Goal: Information Seeking & Learning: Learn about a topic

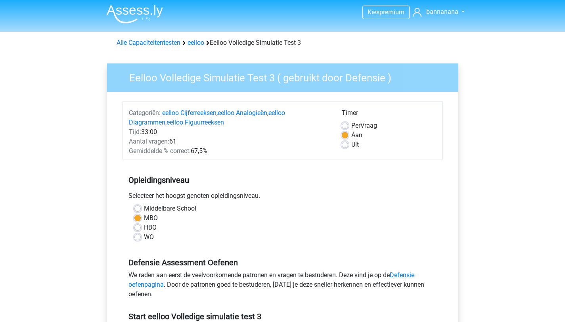
scroll to position [3, 0]
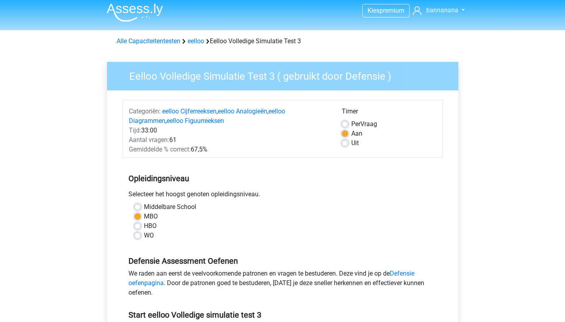
click at [133, 13] on img at bounding box center [135, 12] width 56 height 19
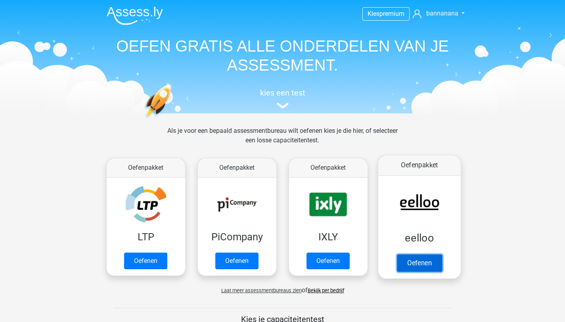
click at [417, 261] on link "Oefenen" at bounding box center [418, 262] width 45 height 17
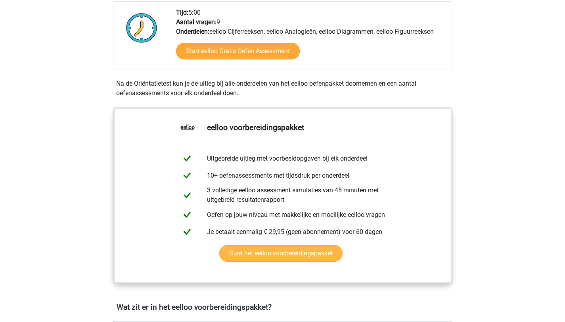
scroll to position [124, 0]
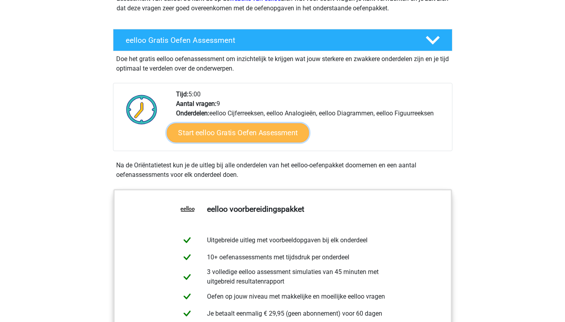
click at [231, 136] on link "Start eelloo Gratis Oefen Assessment" at bounding box center [237, 132] width 142 height 19
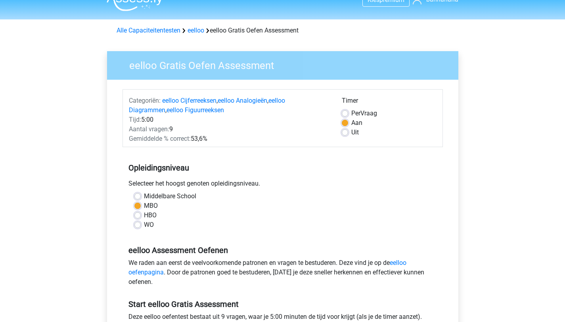
scroll to position [275, 0]
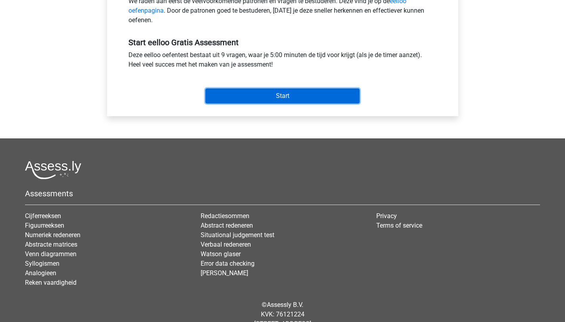
click at [301, 101] on input "Start" at bounding box center [282, 95] width 154 height 15
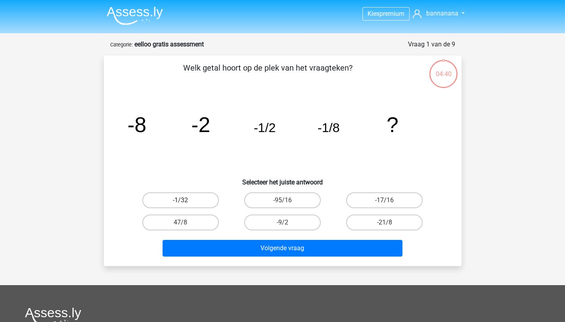
click at [197, 200] on label "-1/32" at bounding box center [180, 200] width 76 height 16
click at [185, 200] on input "-1/32" at bounding box center [182, 202] width 5 height 5
radio input "true"
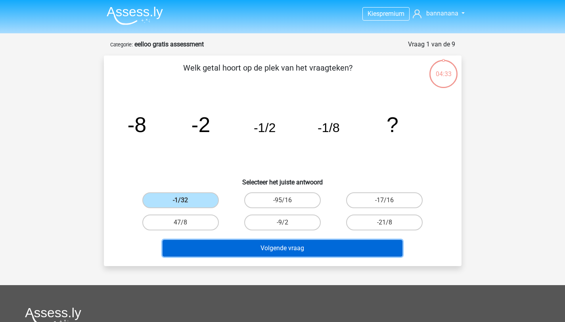
click at [235, 248] on button "Volgende vraag" at bounding box center [282, 248] width 240 height 17
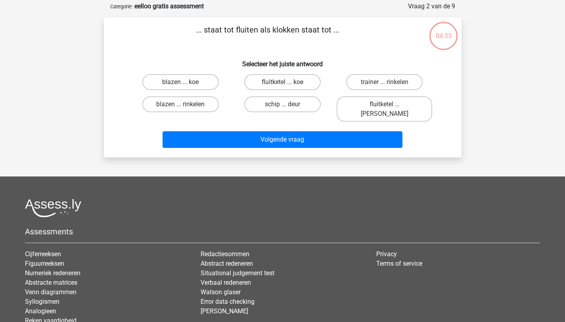
scroll to position [40, 0]
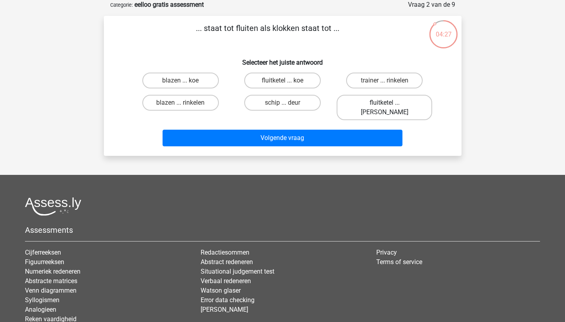
click at [381, 100] on label "fluitketel ... luiden" at bounding box center [383, 107] width 95 height 25
click at [384, 103] on input "fluitketel ... luiden" at bounding box center [386, 105] width 5 height 5
radio input "true"
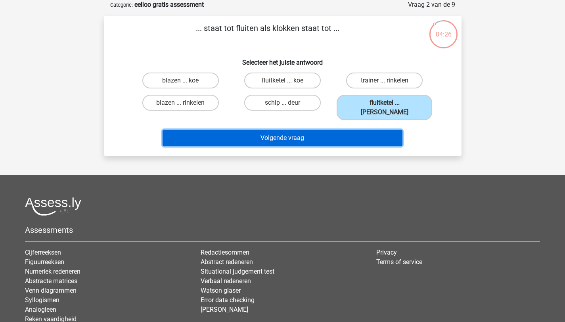
click at [370, 130] on button "Volgende vraag" at bounding box center [282, 138] width 240 height 17
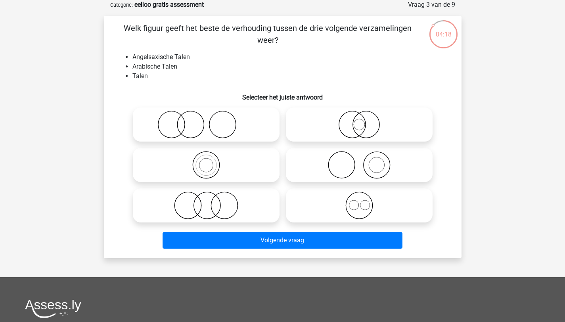
click at [367, 215] on icon at bounding box center [359, 205] width 140 height 28
click at [364, 201] on input "radio" at bounding box center [361, 198] width 5 height 5
radio input "true"
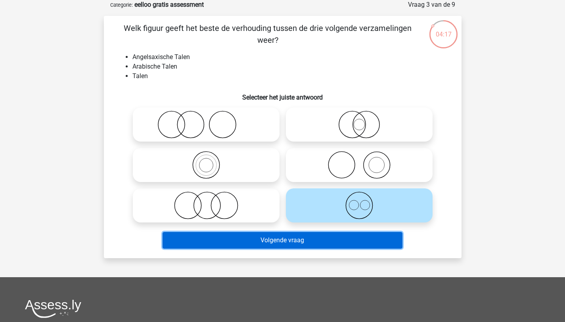
click at [362, 235] on button "Volgende vraag" at bounding box center [282, 240] width 240 height 17
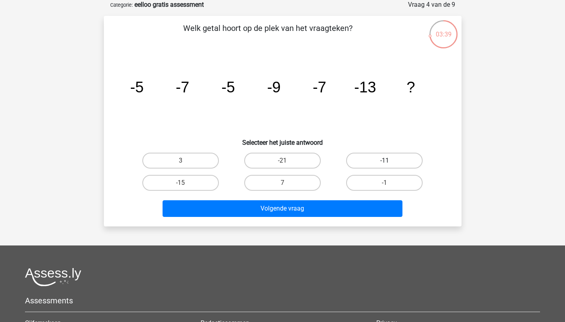
click at [411, 159] on label "-11" at bounding box center [384, 161] width 76 height 16
click at [389, 160] on input "-11" at bounding box center [386, 162] width 5 height 5
radio input "true"
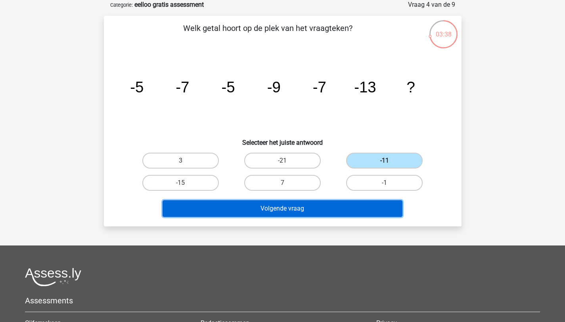
click at [353, 205] on button "Volgende vraag" at bounding box center [282, 208] width 240 height 17
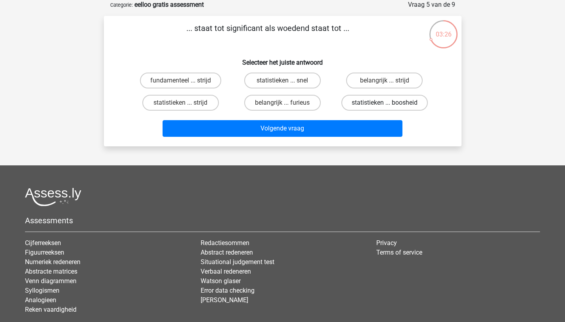
click at [376, 104] on label "statistieken ... boosheid" at bounding box center [384, 103] width 86 height 16
click at [384, 104] on input "statistieken ... boosheid" at bounding box center [386, 105] width 5 height 5
radio input "true"
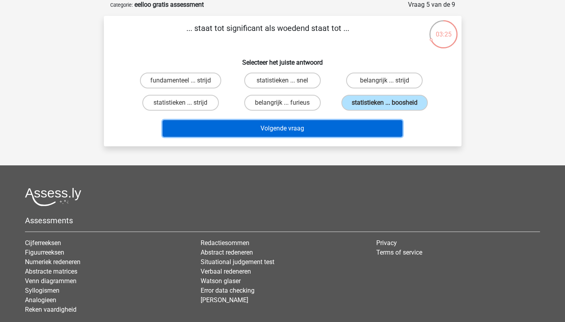
click at [336, 128] on button "Volgende vraag" at bounding box center [282, 128] width 240 height 17
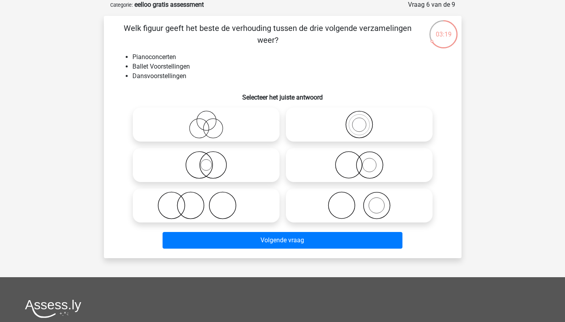
click at [350, 201] on icon at bounding box center [359, 205] width 140 height 28
click at [359, 201] on input "radio" at bounding box center [361, 198] width 5 height 5
radio input "true"
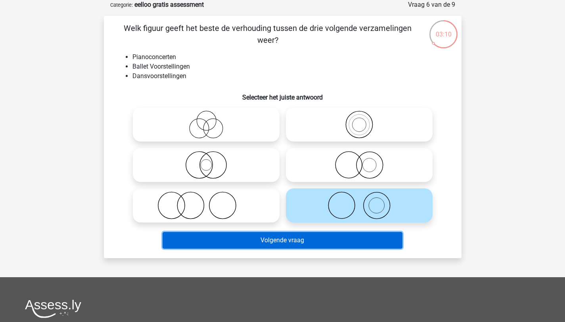
click at [269, 238] on button "Volgende vraag" at bounding box center [282, 240] width 240 height 17
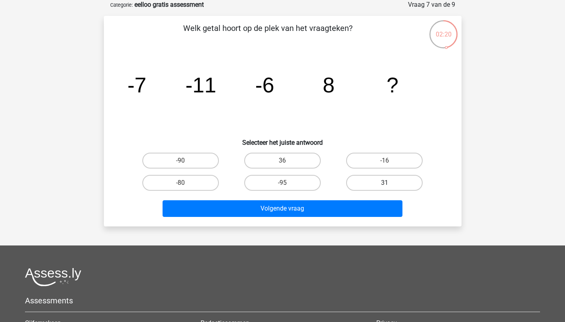
click at [374, 181] on label "31" at bounding box center [384, 183] width 76 height 16
click at [384, 183] on input "31" at bounding box center [386, 185] width 5 height 5
radio input "true"
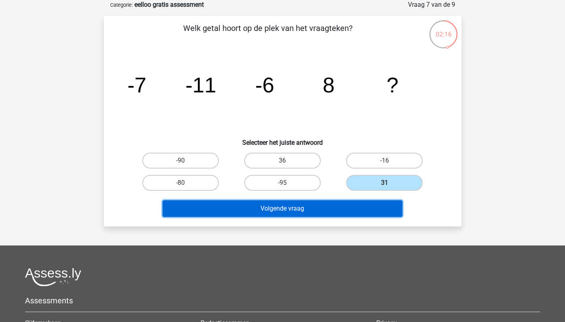
click at [343, 208] on button "Volgende vraag" at bounding box center [282, 208] width 240 height 17
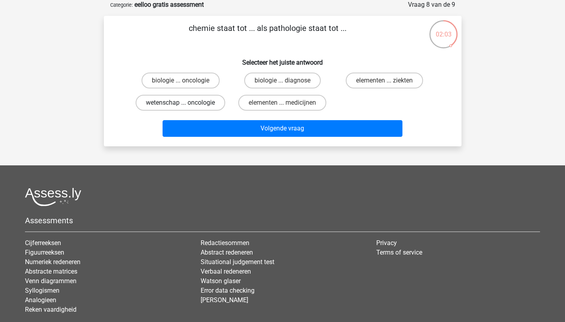
click at [217, 103] on label "wetenschap ... oncologie" at bounding box center [180, 103] width 90 height 16
click at [185, 103] on input "wetenschap ... oncologie" at bounding box center [182, 105] width 5 height 5
radio input "true"
click at [205, 84] on label "biologie ... oncologie" at bounding box center [180, 80] width 78 height 16
click at [185, 84] on input "biologie ... oncologie" at bounding box center [182, 82] width 5 height 5
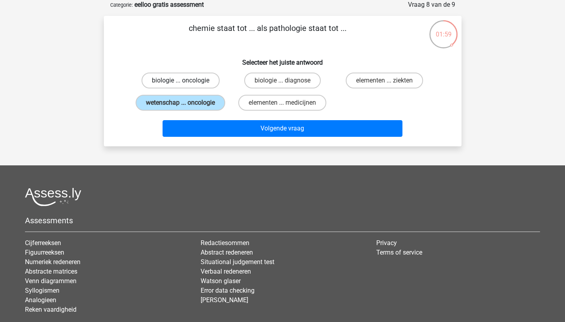
radio input "true"
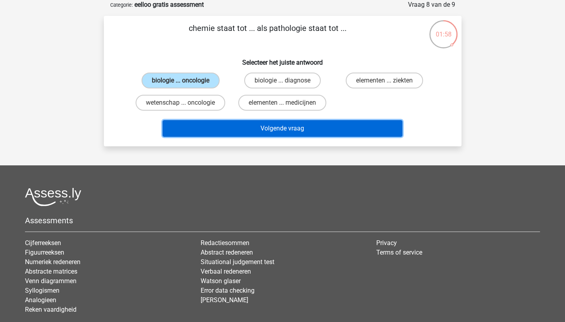
click at [218, 132] on button "Volgende vraag" at bounding box center [282, 128] width 240 height 17
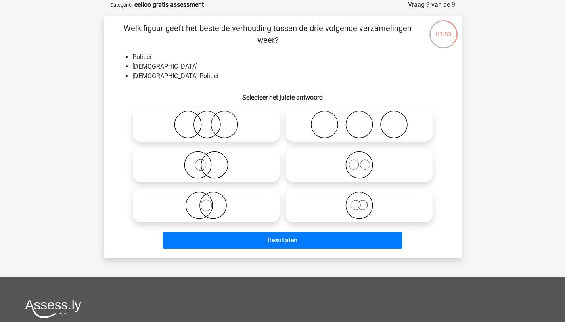
click at [345, 168] on icon at bounding box center [359, 165] width 140 height 28
click at [359, 161] on input "radio" at bounding box center [361, 158] width 5 height 5
radio input "true"
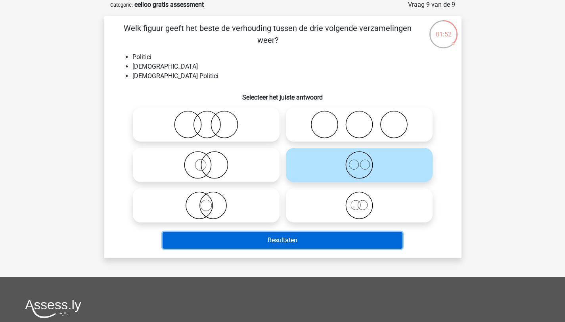
click at [314, 241] on button "Resultaten" at bounding box center [282, 240] width 240 height 17
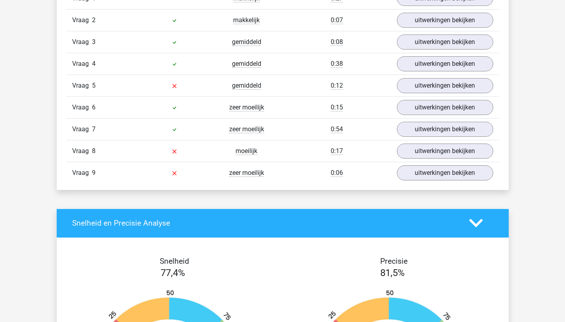
scroll to position [915, 0]
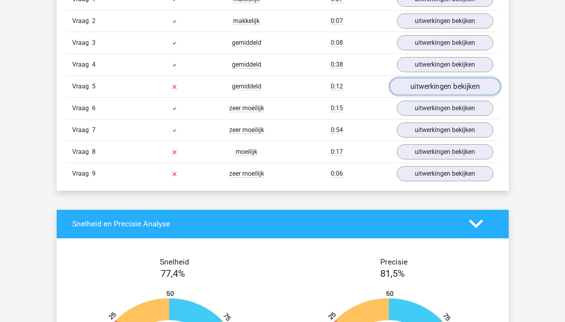
click at [416, 91] on link "uitwerkingen bekijken" at bounding box center [444, 86] width 111 height 17
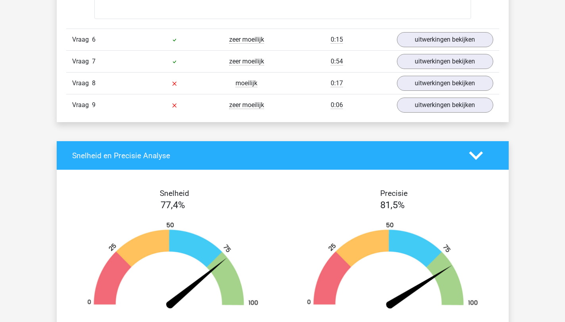
scroll to position [1382, 0]
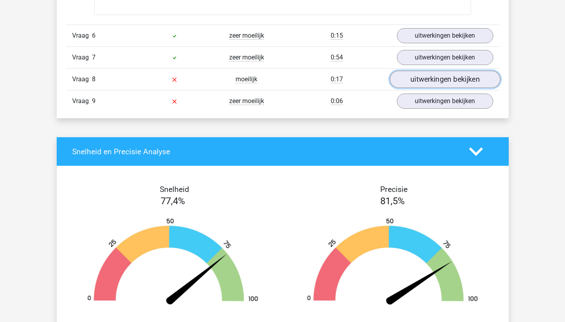
click at [416, 77] on link "uitwerkingen bekijken" at bounding box center [444, 79] width 111 height 17
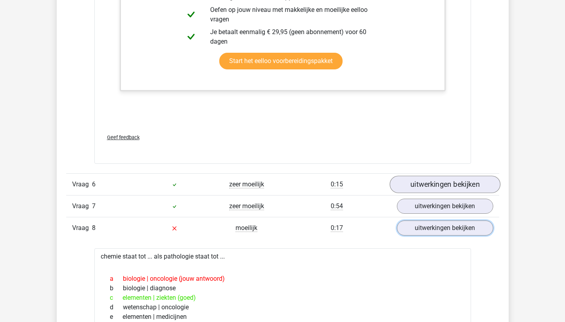
scroll to position [1234, 0]
click at [430, 227] on link "uitwerkingen bekijken" at bounding box center [444, 227] width 111 height 17
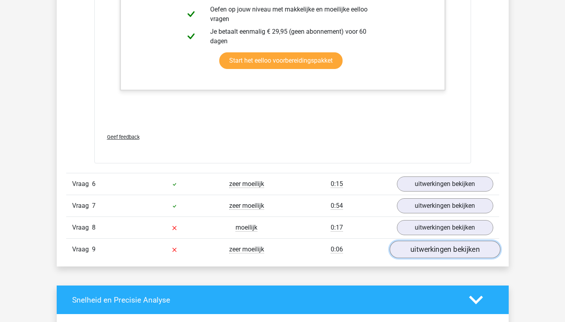
click at [431, 253] on link "uitwerkingen bekijken" at bounding box center [444, 248] width 111 height 17
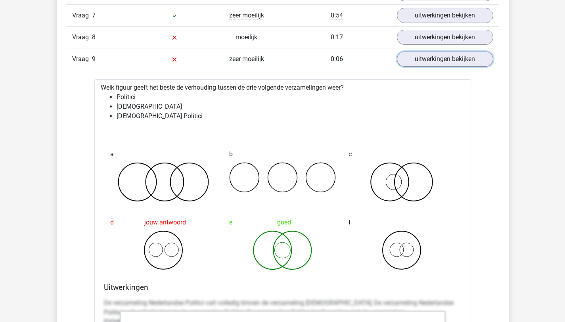
scroll to position [1406, 0]
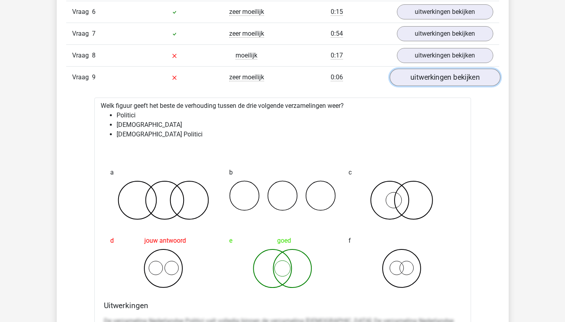
click at [426, 80] on link "uitwerkingen bekijken" at bounding box center [444, 77] width 111 height 17
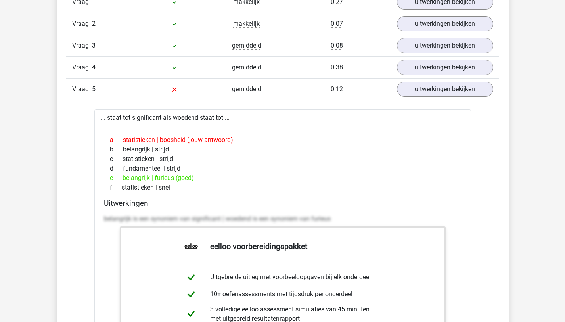
scroll to position [908, 0]
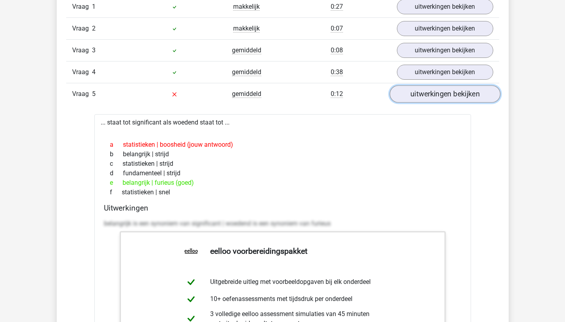
click at [429, 97] on link "uitwerkingen bekijken" at bounding box center [444, 93] width 111 height 17
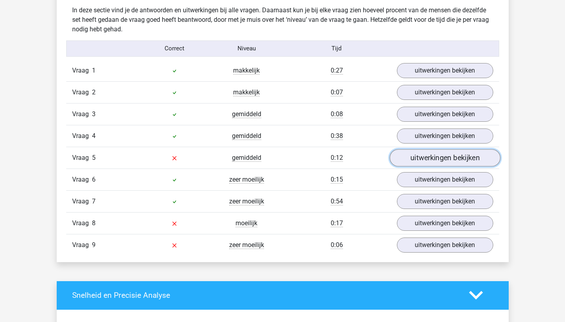
scroll to position [843, 0]
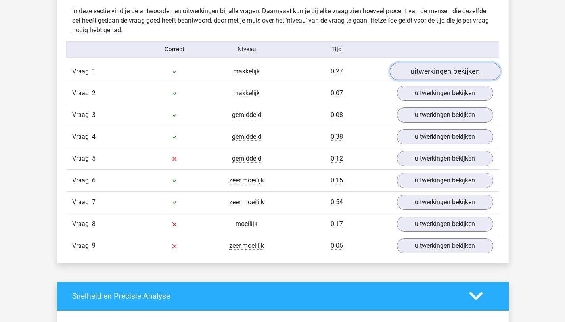
click at [424, 71] on link "uitwerkingen bekijken" at bounding box center [444, 71] width 111 height 17
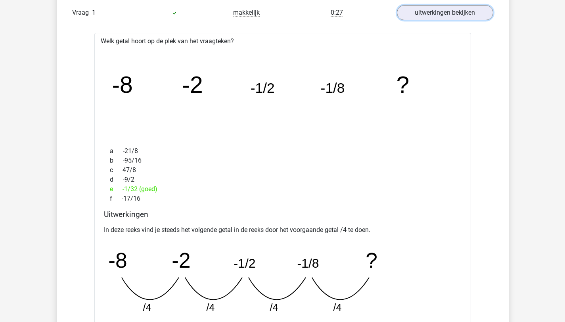
scroll to position [902, 0]
click at [441, 16] on link "uitwerkingen bekijken" at bounding box center [444, 11] width 111 height 17
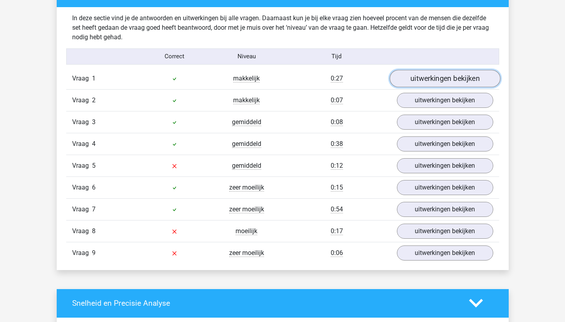
scroll to position [830, 0]
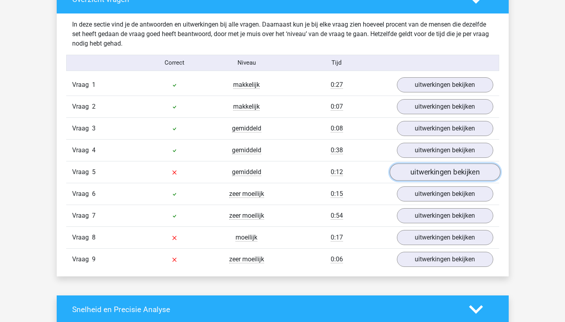
click at [423, 172] on link "uitwerkingen bekijken" at bounding box center [444, 171] width 111 height 17
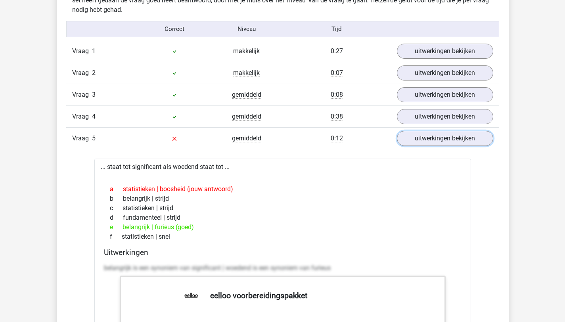
scroll to position [865, 0]
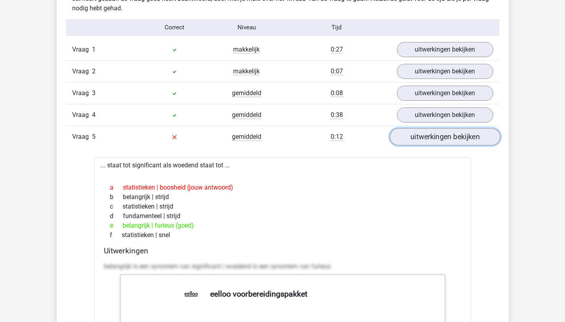
click at [427, 136] on link "uitwerkingen bekijken" at bounding box center [444, 136] width 111 height 17
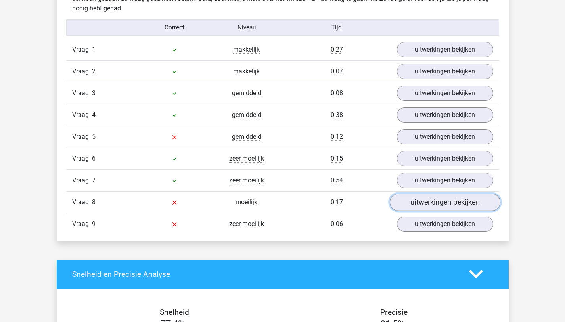
click at [416, 206] on link "uitwerkingen bekijken" at bounding box center [444, 201] width 111 height 17
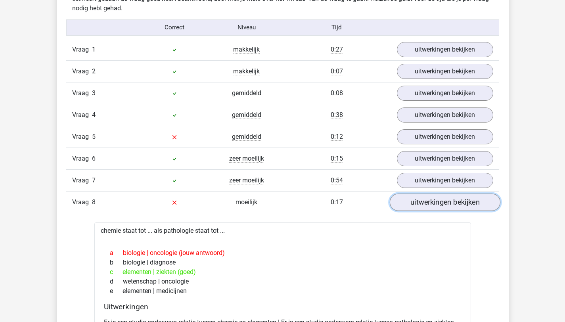
click at [416, 206] on link "uitwerkingen bekijken" at bounding box center [444, 201] width 111 height 17
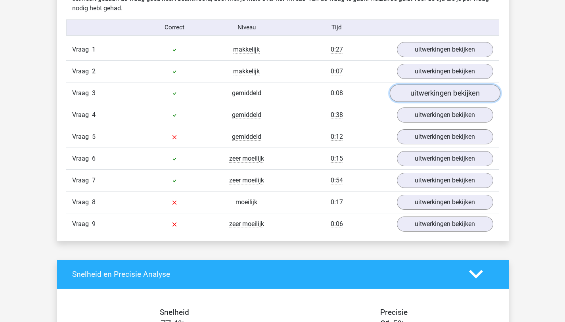
click at [419, 98] on link "uitwerkingen bekijken" at bounding box center [444, 92] width 111 height 17
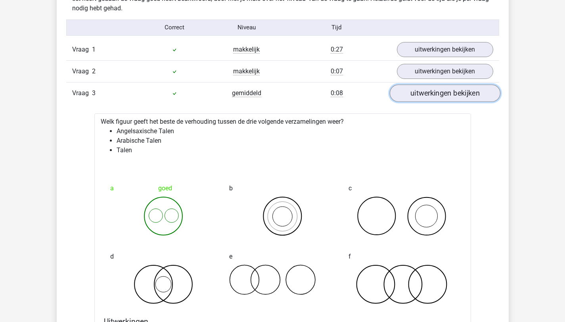
click at [420, 92] on link "uitwerkingen bekijken" at bounding box center [444, 92] width 111 height 17
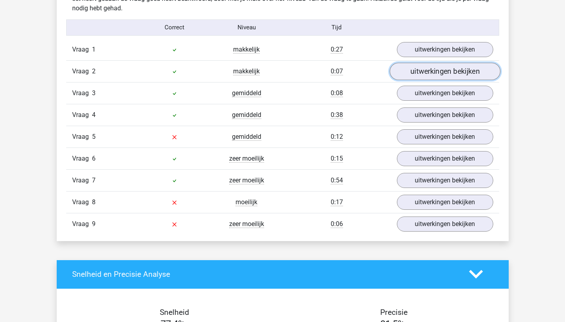
click at [429, 70] on link "uitwerkingen bekijken" at bounding box center [444, 71] width 111 height 17
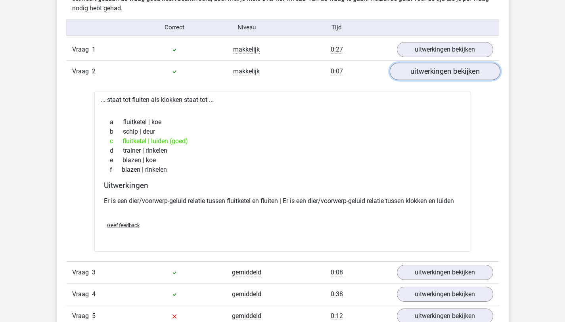
click at [429, 70] on link "uitwerkingen bekijken" at bounding box center [444, 71] width 111 height 17
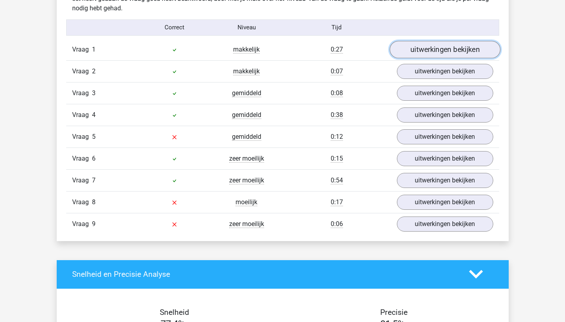
click at [438, 48] on link "uitwerkingen bekijken" at bounding box center [444, 49] width 111 height 17
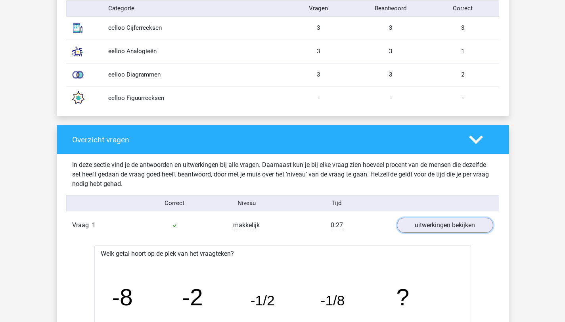
scroll to position [692, 0]
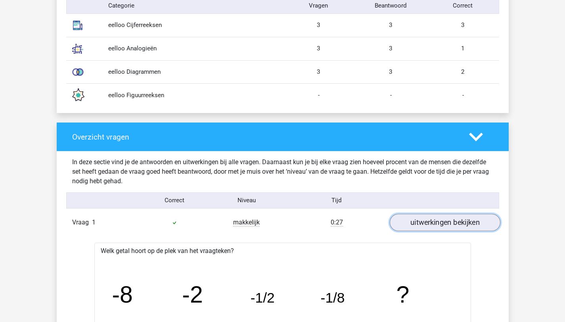
click at [429, 218] on link "uitwerkingen bekijken" at bounding box center [444, 222] width 111 height 17
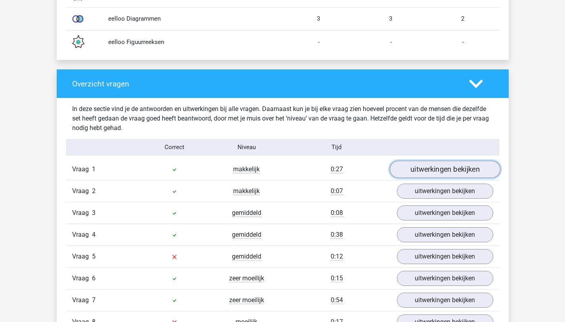
scroll to position [746, 0]
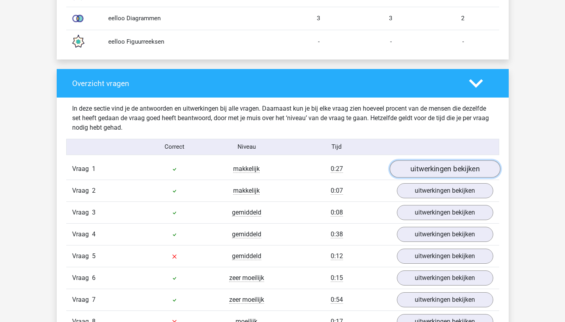
click at [438, 171] on link "uitwerkingen bekijken" at bounding box center [444, 168] width 111 height 17
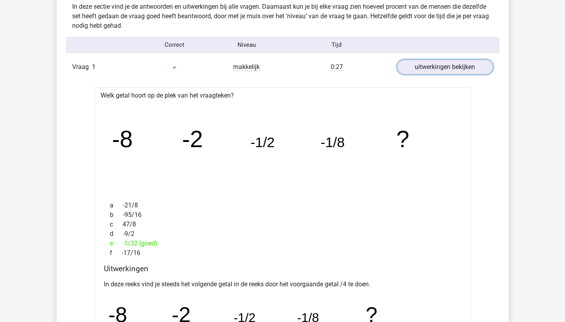
scroll to position [849, 0]
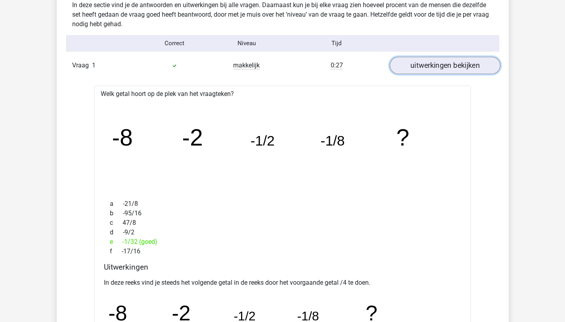
click at [466, 71] on link "uitwerkingen bekijken" at bounding box center [444, 65] width 111 height 17
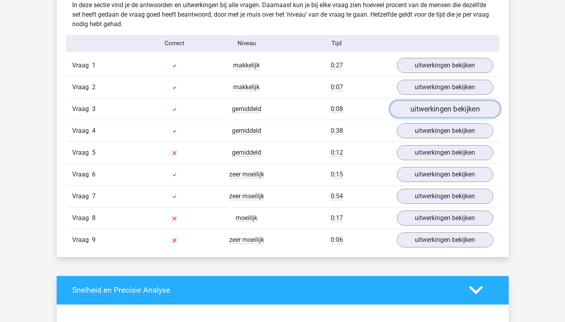
click at [450, 115] on link "uitwerkingen bekijken" at bounding box center [444, 108] width 111 height 17
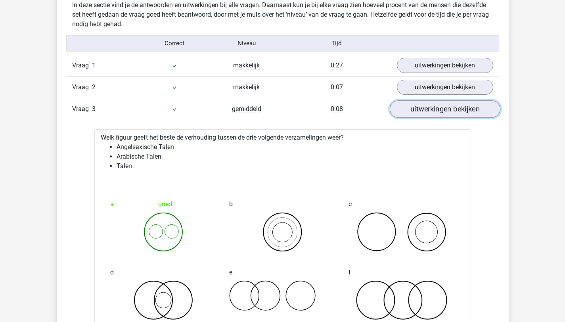
click at [450, 115] on link "uitwerkingen bekijken" at bounding box center [444, 108] width 111 height 17
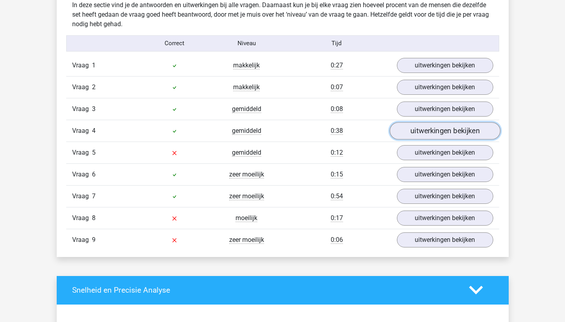
click at [441, 130] on link "uitwerkingen bekijken" at bounding box center [444, 130] width 111 height 17
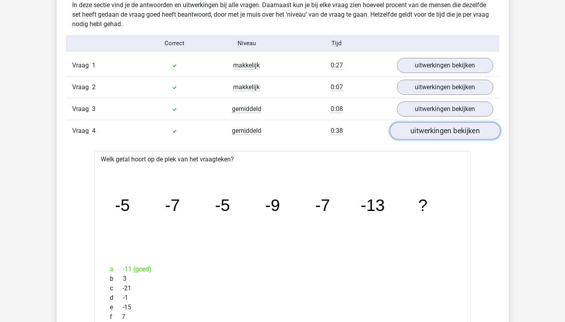
click at [424, 130] on link "uitwerkingen bekijken" at bounding box center [444, 130] width 111 height 17
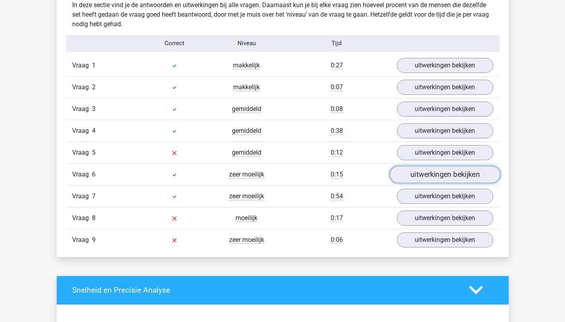
click at [408, 177] on link "uitwerkingen bekijken" at bounding box center [444, 174] width 111 height 17
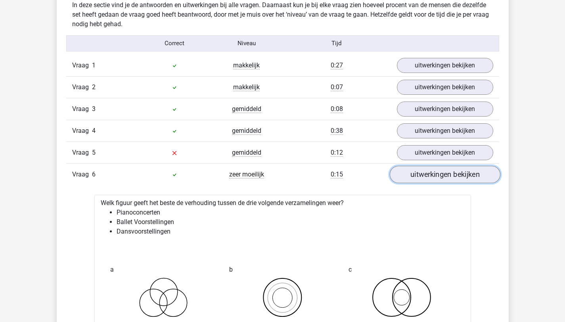
click at [412, 176] on link "uitwerkingen bekijken" at bounding box center [444, 174] width 111 height 17
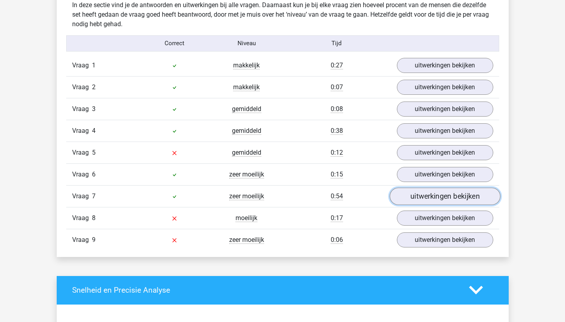
click at [414, 196] on link "uitwerkingen bekijken" at bounding box center [444, 195] width 111 height 17
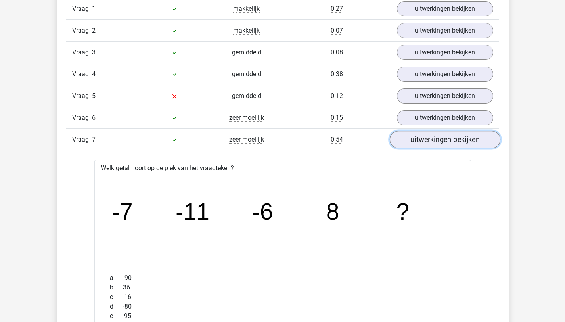
scroll to position [911, 0]
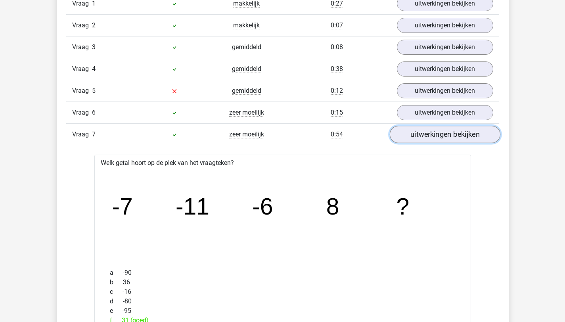
click at [434, 134] on link "uitwerkingen bekijken" at bounding box center [444, 134] width 111 height 17
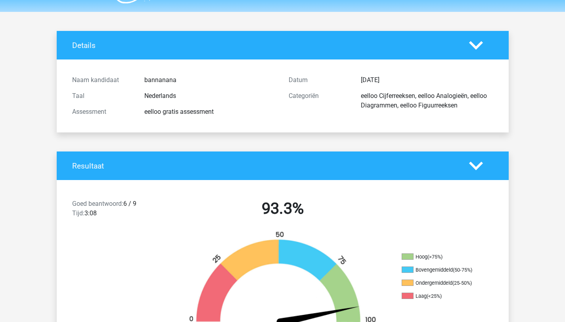
scroll to position [0, 0]
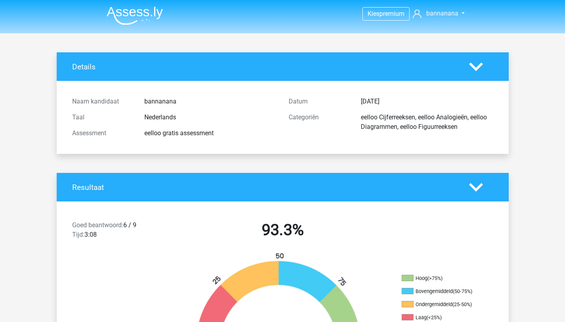
click at [129, 11] on img at bounding box center [135, 15] width 56 height 19
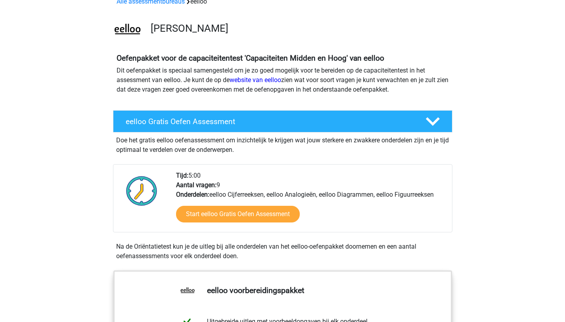
scroll to position [44, 0]
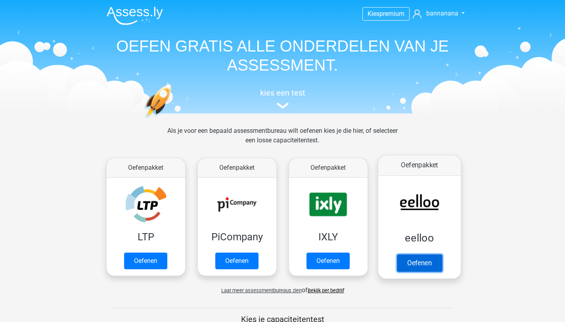
click at [423, 265] on link "Oefenen" at bounding box center [418, 262] width 45 height 17
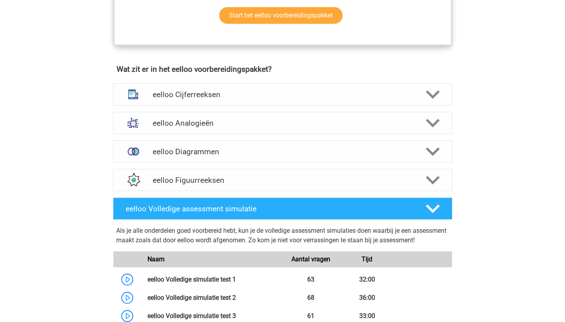
scroll to position [439, 0]
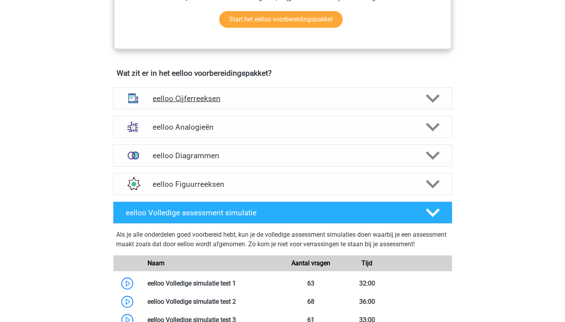
click at [432, 101] on icon at bounding box center [432, 99] width 14 height 14
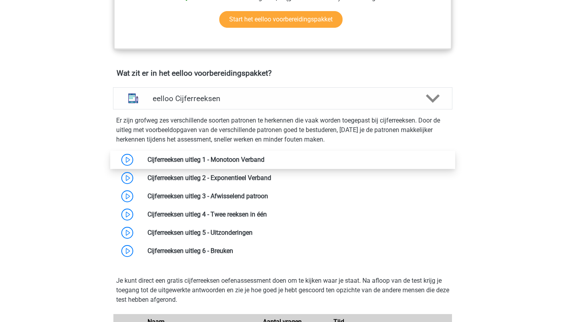
click at [264, 163] on link at bounding box center [264, 160] width 0 height 8
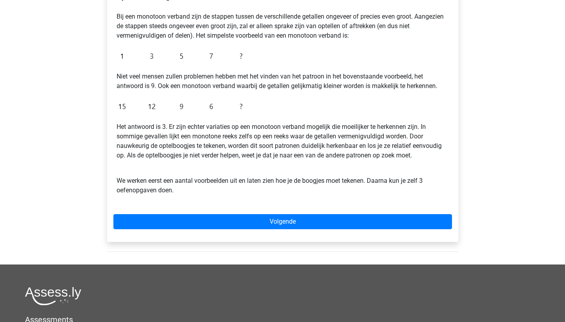
scroll to position [153, 0]
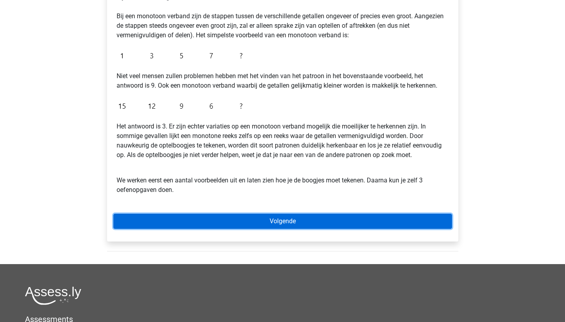
click at [252, 218] on link "Volgende" at bounding box center [282, 221] width 338 height 15
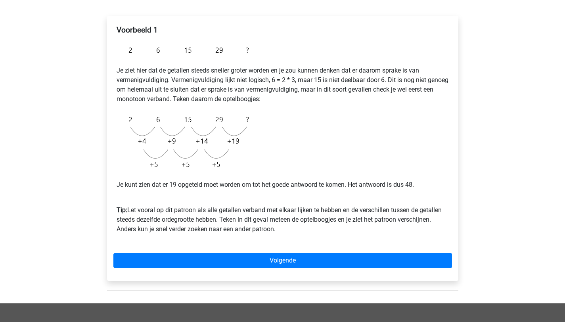
scroll to position [123, 0]
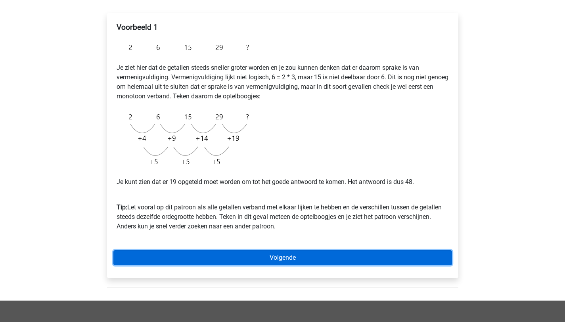
click at [210, 259] on link "Volgende" at bounding box center [282, 257] width 338 height 15
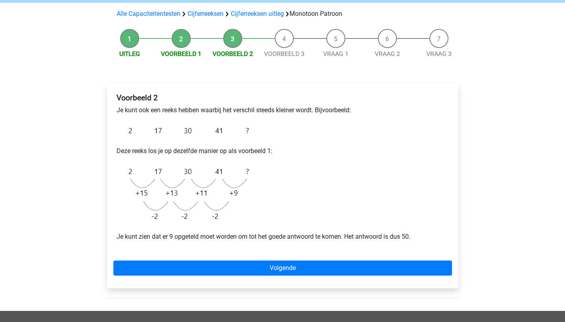
scroll to position [57, 0]
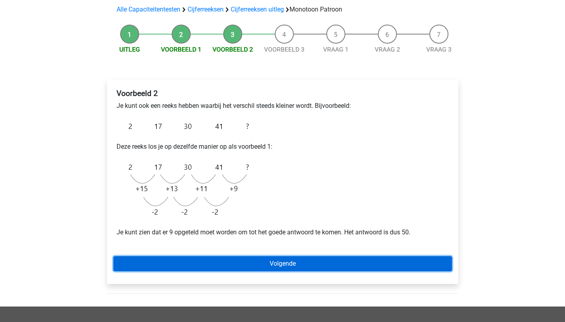
click at [256, 259] on link "Volgende" at bounding box center [282, 263] width 338 height 15
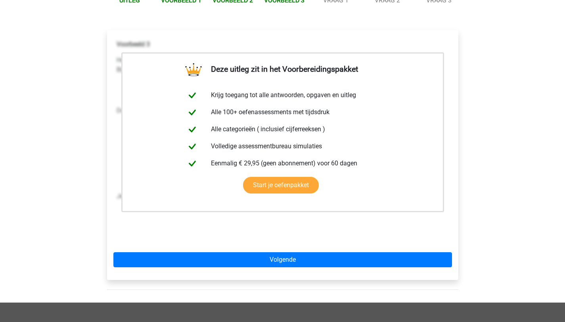
scroll to position [108, 0]
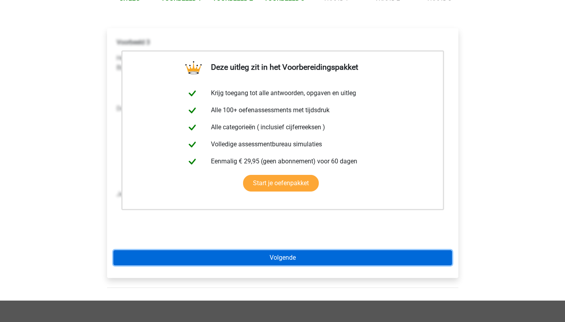
click at [267, 260] on link "Volgende" at bounding box center [282, 257] width 338 height 15
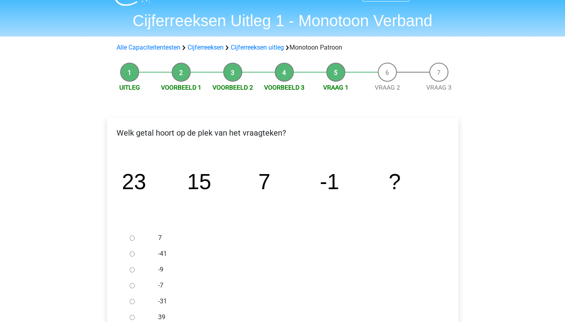
scroll to position [25, 0]
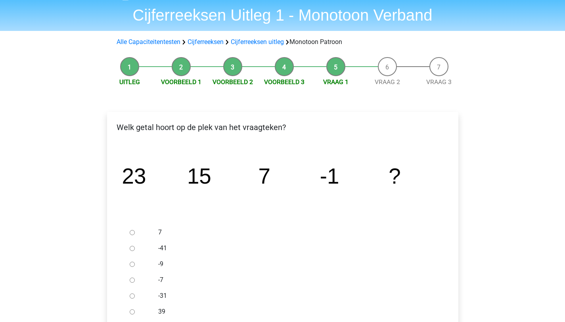
click at [133, 263] on input "-9" at bounding box center [132, 263] width 5 height 5
radio input "true"
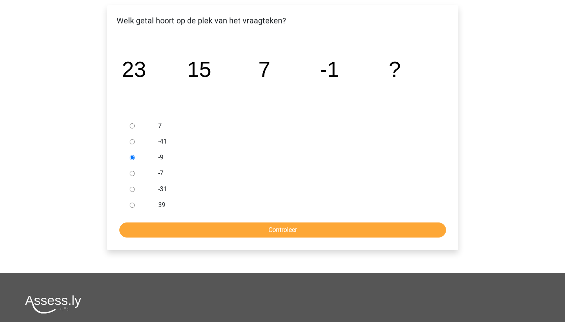
scroll to position [132, 0]
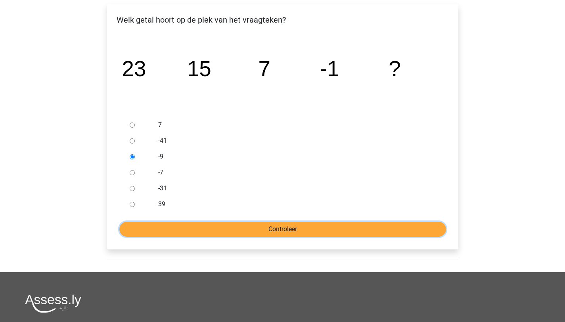
click at [166, 224] on input "Controleer" at bounding box center [282, 228] width 326 height 15
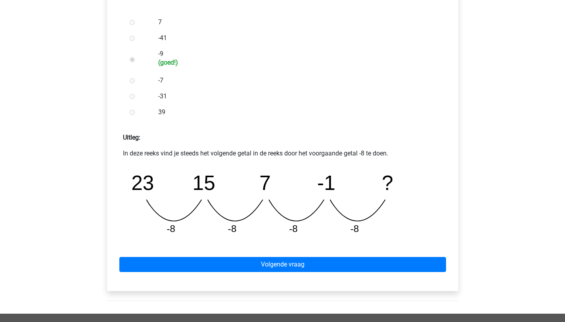
scroll to position [236, 0]
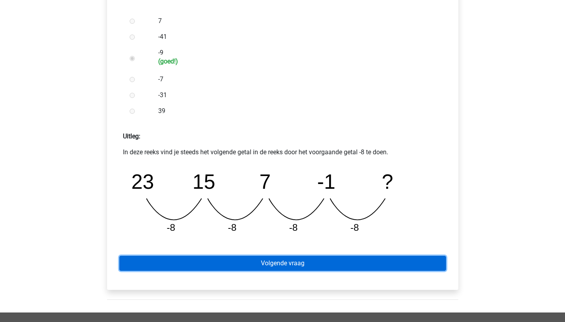
click at [170, 262] on link "Volgende vraag" at bounding box center [282, 263] width 326 height 15
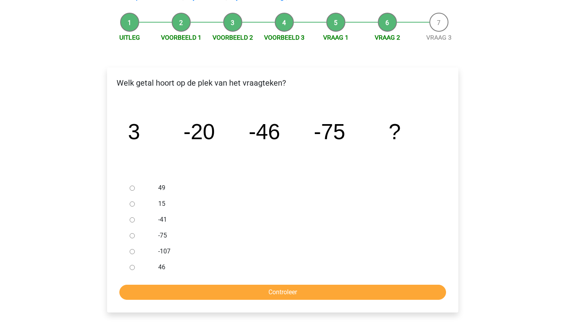
scroll to position [70, 0]
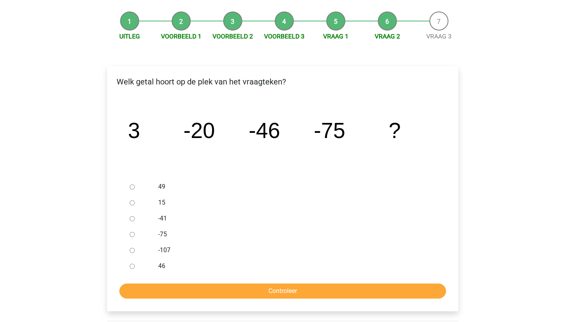
click at [165, 249] on label "-107" at bounding box center [295, 250] width 274 height 10
click at [135, 249] on input "-107" at bounding box center [132, 250] width 5 height 5
radio input "true"
click at [167, 288] on input "Controleer" at bounding box center [282, 290] width 326 height 15
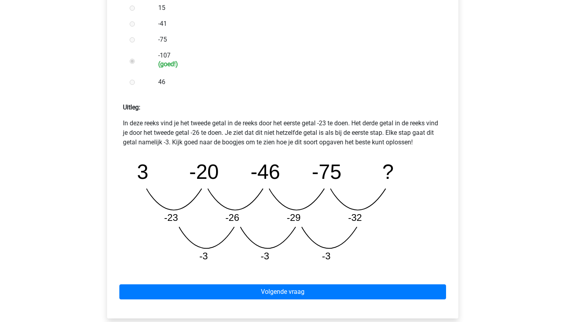
scroll to position [265, 0]
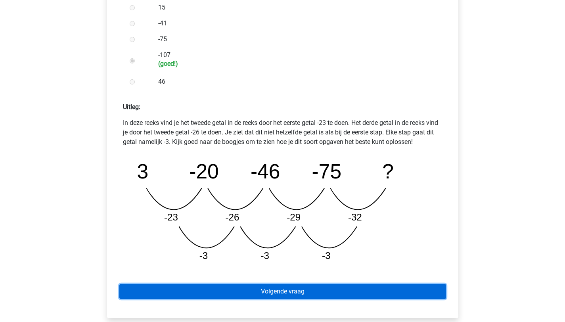
click at [192, 291] on link "Volgende vraag" at bounding box center [282, 291] width 326 height 15
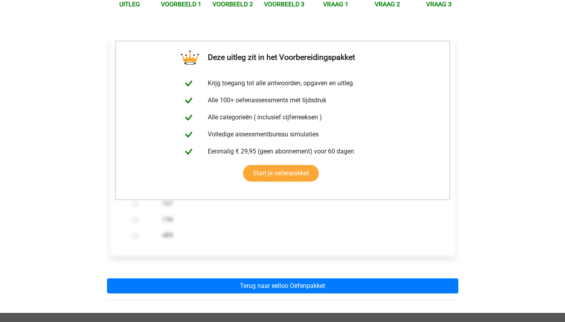
scroll to position [106, 0]
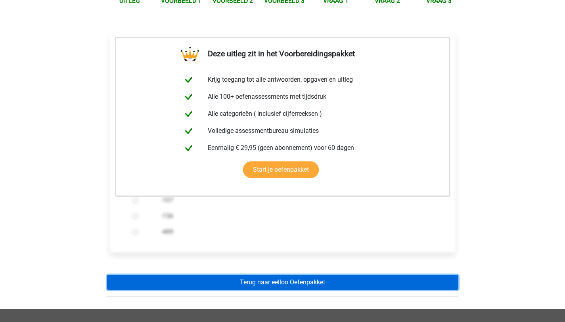
click at [199, 280] on link "Terug naar eelloo Oefenpakket" at bounding box center [282, 282] width 351 height 15
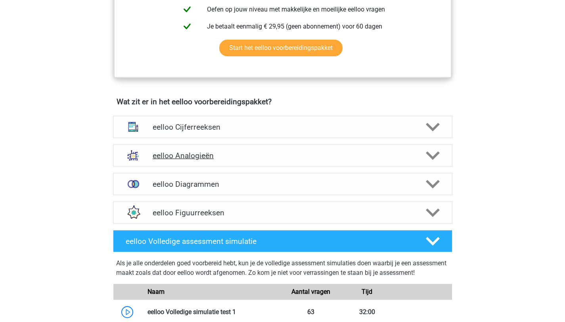
scroll to position [375, 0]
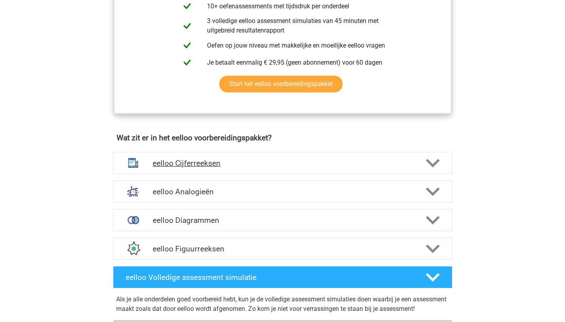
click at [219, 168] on h4 "eelloo Cijferreeksen" at bounding box center [282, 162] width 259 height 9
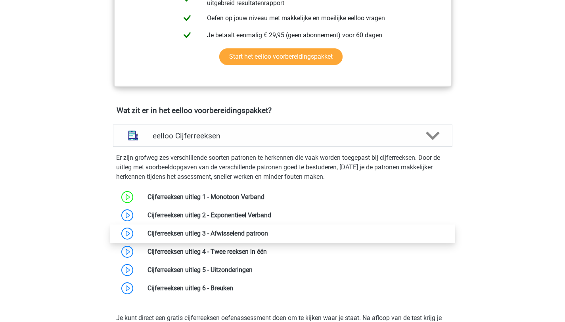
scroll to position [403, 0]
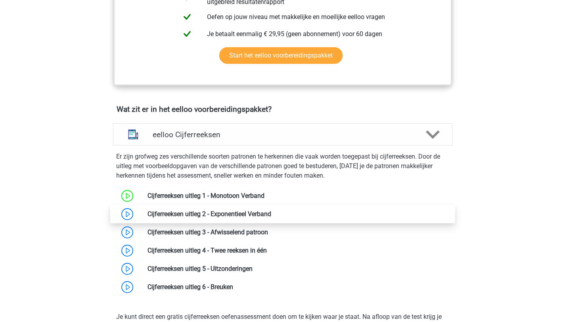
click at [271, 216] on link at bounding box center [271, 214] width 0 height 8
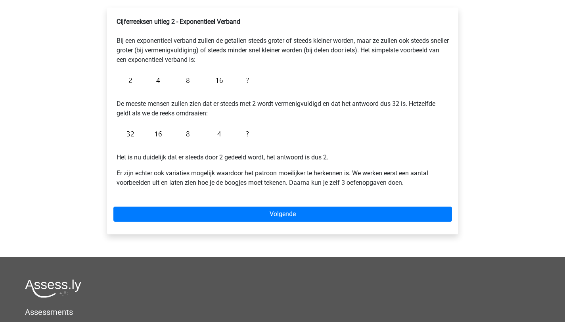
scroll to position [131, 0]
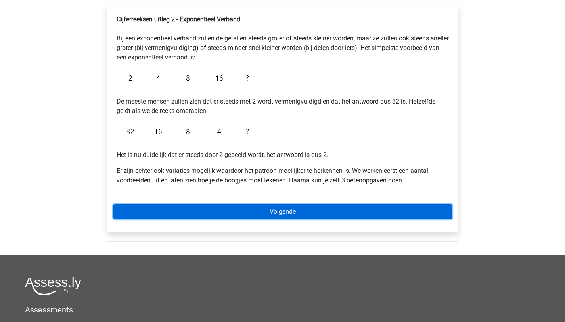
click at [214, 211] on link "Volgende" at bounding box center [282, 211] width 338 height 15
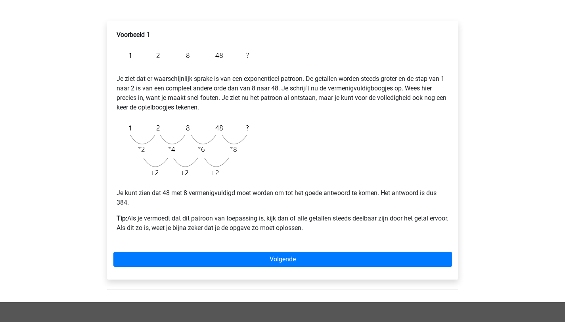
scroll to position [117, 0]
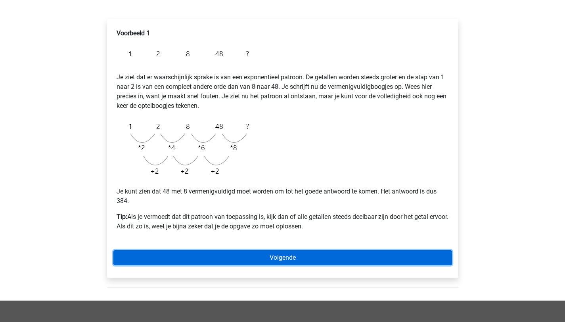
click at [248, 256] on link "Volgende" at bounding box center [282, 257] width 338 height 15
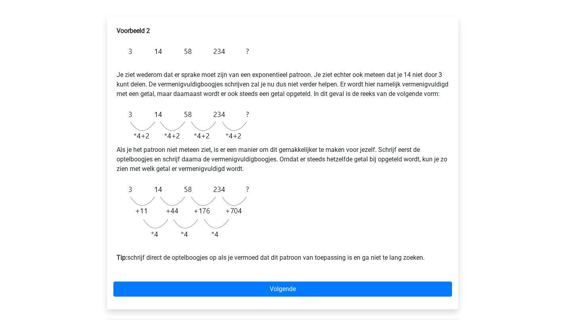
scroll to position [115, 0]
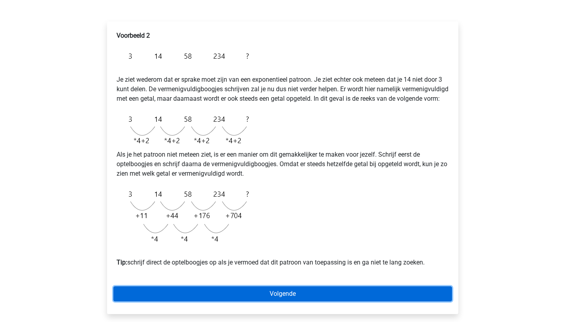
click at [194, 301] on link "Volgende" at bounding box center [282, 293] width 338 height 15
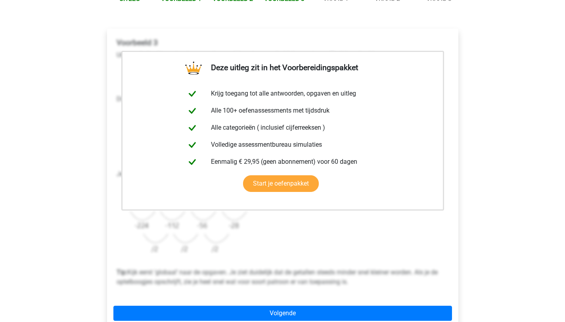
scroll to position [111, 0]
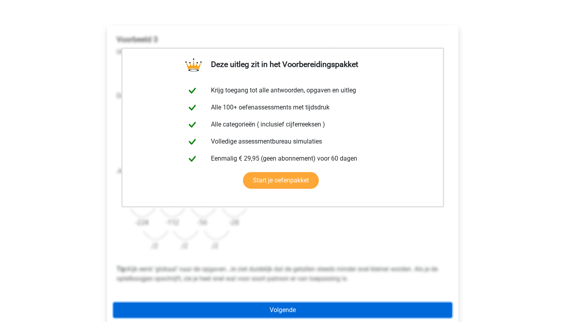
click at [203, 306] on link "Volgende" at bounding box center [282, 309] width 338 height 15
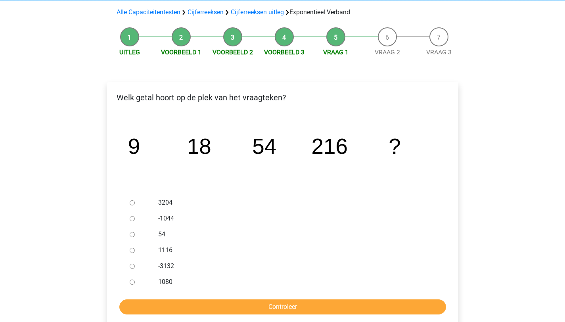
scroll to position [55, 0]
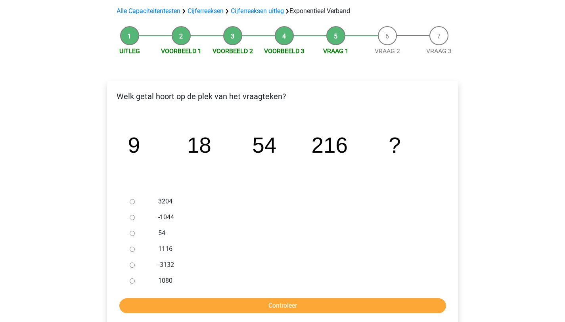
click at [166, 276] on label "1080" at bounding box center [295, 281] width 274 height 10
click at [135, 278] on input "1080" at bounding box center [132, 280] width 5 height 5
radio input "true"
click at [294, 308] on input "Controleer" at bounding box center [282, 305] width 326 height 15
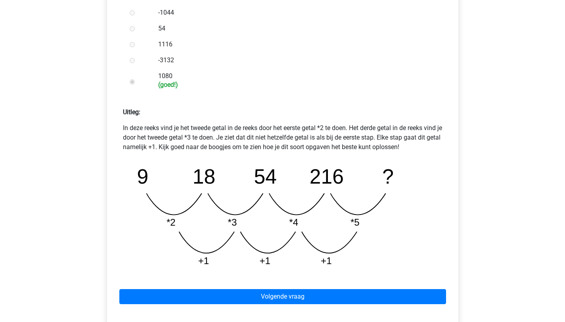
scroll to position [260, 0]
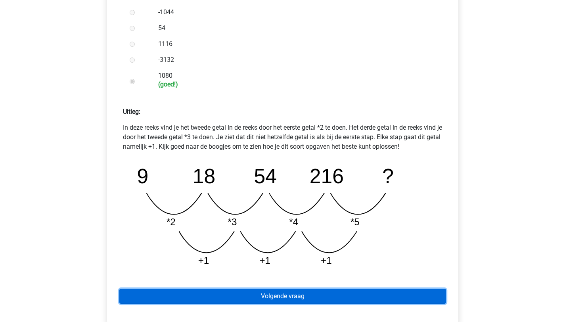
click at [293, 296] on link "Volgende vraag" at bounding box center [282, 295] width 326 height 15
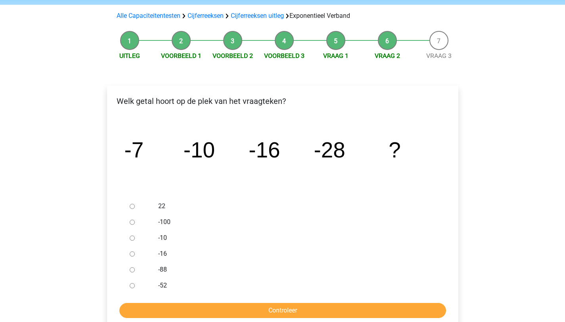
scroll to position [52, 0]
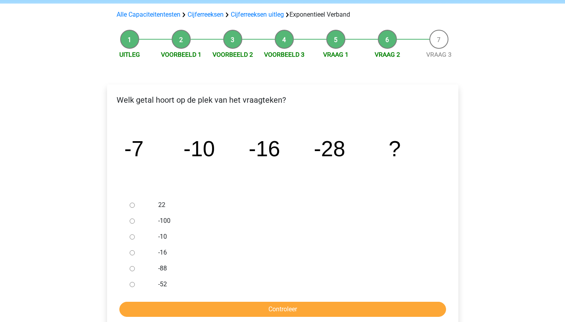
click at [145, 281] on div at bounding box center [139, 284] width 26 height 16
click at [145, 286] on div at bounding box center [139, 284] width 26 height 16
click at [132, 286] on input "-52" at bounding box center [132, 284] width 5 height 5
radio input "true"
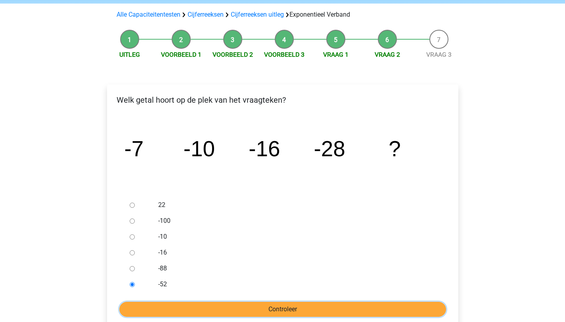
click at [151, 306] on input "Controleer" at bounding box center [282, 308] width 326 height 15
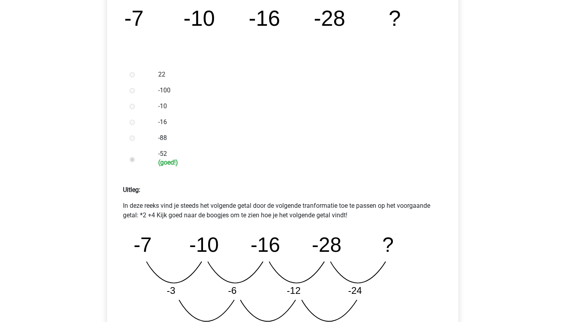
scroll to position [265, 0]
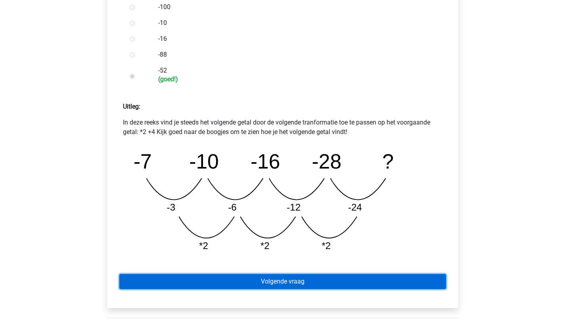
click at [237, 286] on link "Volgende vraag" at bounding box center [282, 281] width 326 height 15
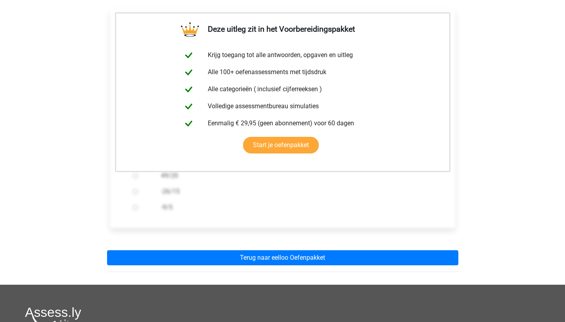
scroll to position [139, 0]
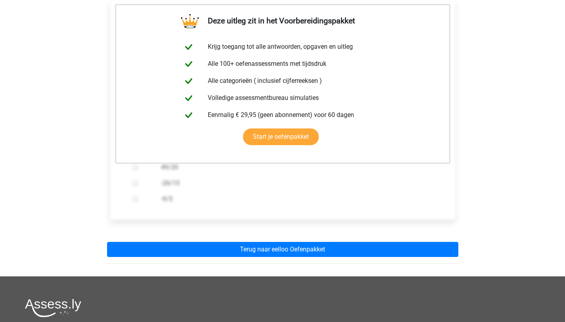
click at [259, 257] on div "Deze uitleg zit in het Voorbereidingspakket Krijg toegang tot alle antwoorden, …" at bounding box center [283, 129] width 364 height 294
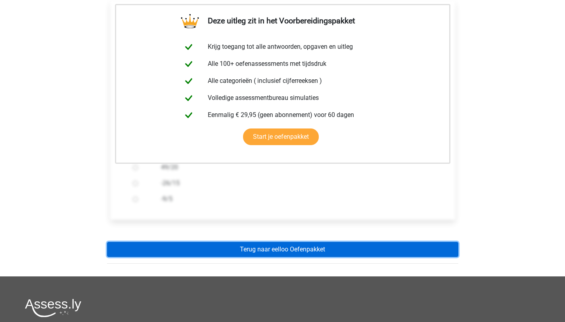
click at [261, 245] on link "Terug naar eelloo Oefenpakket" at bounding box center [282, 249] width 351 height 15
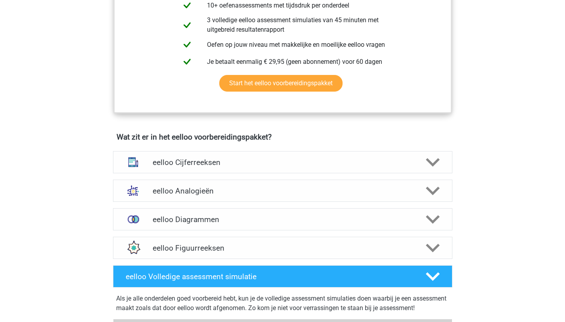
scroll to position [376, 0]
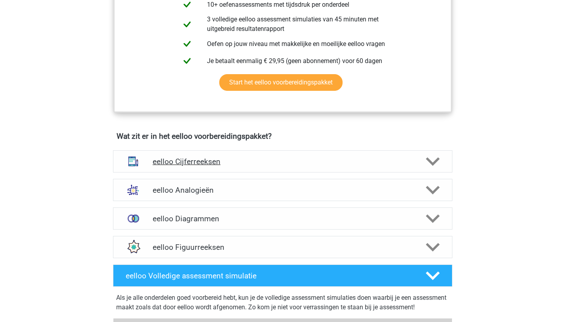
click at [263, 164] on h4 "eelloo Cijferreeksen" at bounding box center [282, 161] width 259 height 9
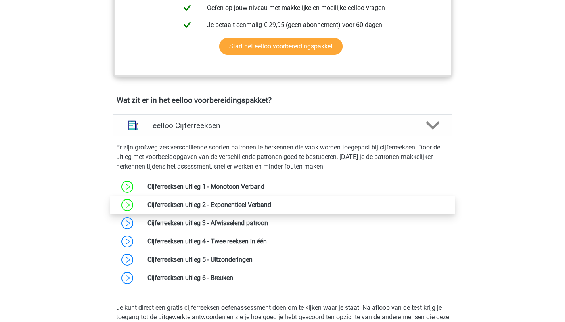
scroll to position [413, 0]
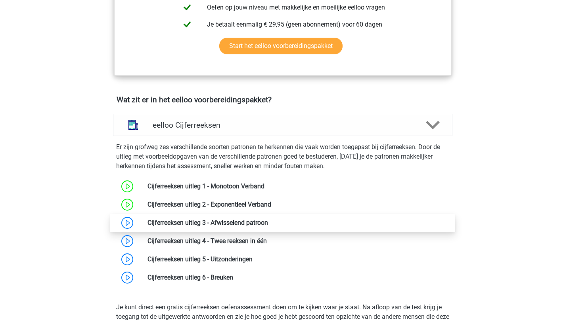
click at [268, 226] on link at bounding box center [268, 223] width 0 height 8
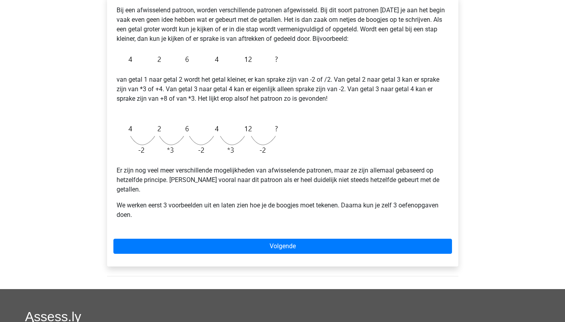
scroll to position [142, 0]
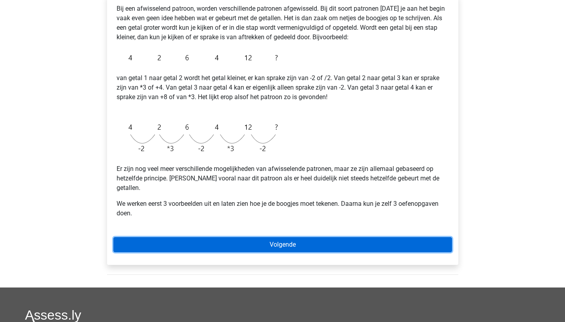
click at [162, 237] on link "Volgende" at bounding box center [282, 244] width 338 height 15
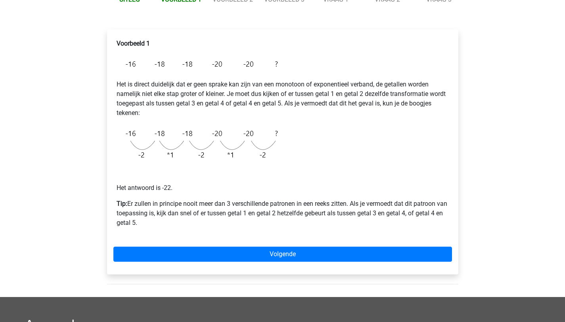
scroll to position [107, 0]
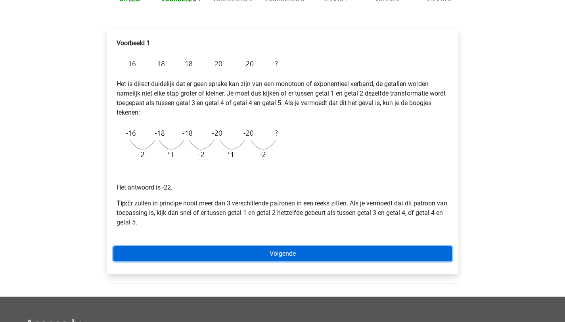
click at [187, 255] on link "Volgende" at bounding box center [282, 253] width 338 height 15
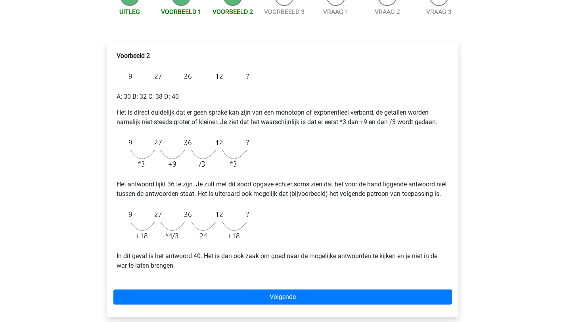
scroll to position [98, 0]
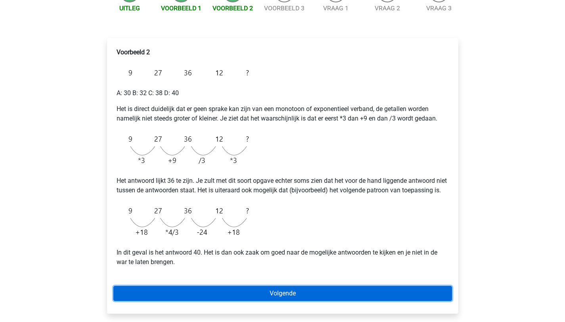
click at [179, 301] on link "Volgende" at bounding box center [282, 293] width 338 height 15
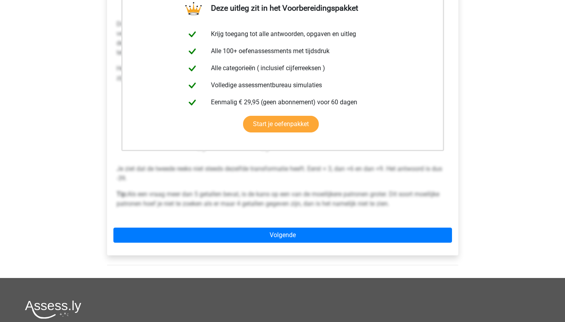
scroll to position [170, 0]
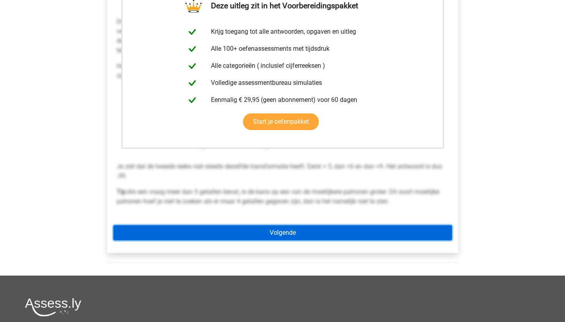
click at [191, 230] on link "Volgende" at bounding box center [282, 232] width 338 height 15
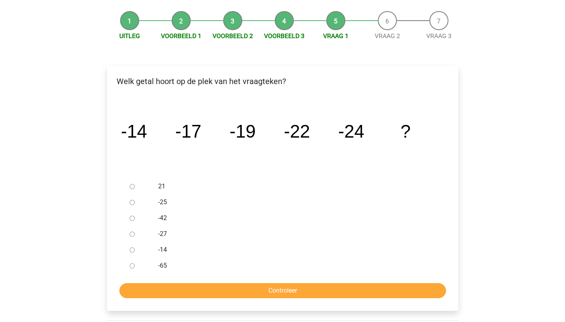
scroll to position [69, 0]
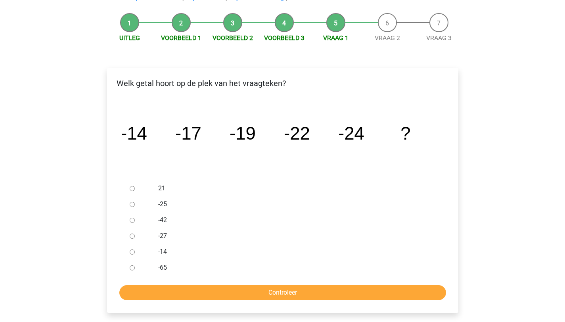
click at [132, 237] on input "-27" at bounding box center [132, 235] width 5 height 5
radio input "true"
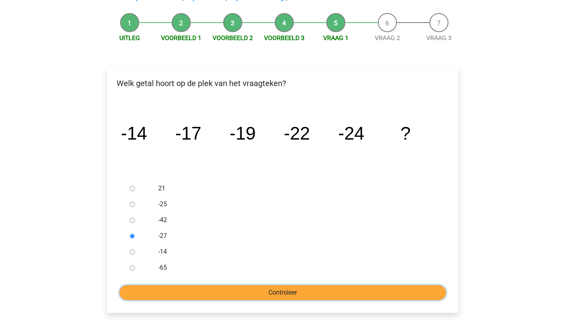
click at [154, 290] on input "Controleer" at bounding box center [282, 292] width 326 height 15
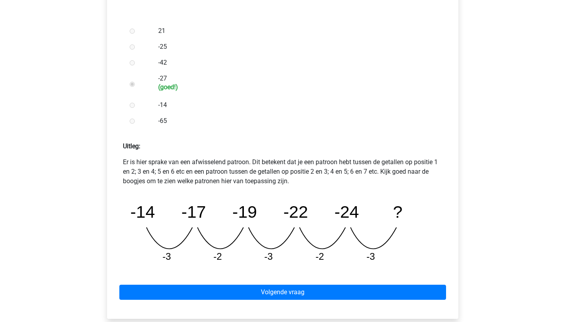
scroll to position [230, 0]
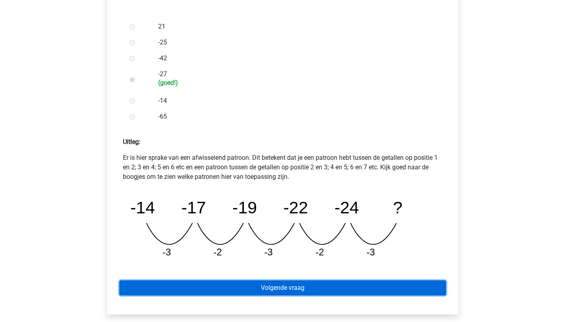
click at [164, 289] on link "Volgende vraag" at bounding box center [282, 287] width 326 height 15
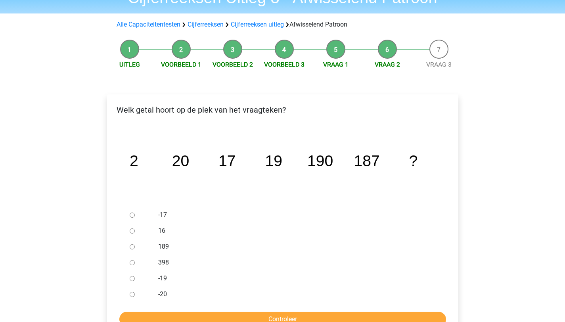
scroll to position [46, 0]
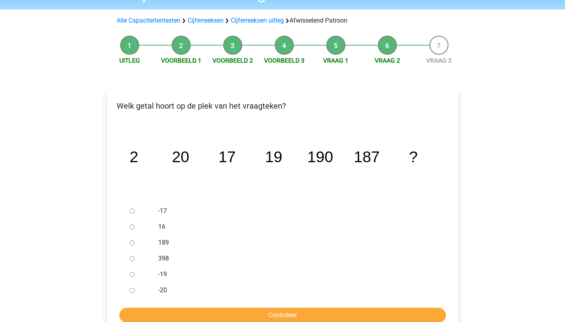
click at [166, 242] on label "189" at bounding box center [295, 243] width 274 height 10
click at [135, 242] on input "189" at bounding box center [132, 242] width 5 height 5
radio input "true"
click at [180, 320] on input "Controleer" at bounding box center [282, 314] width 326 height 15
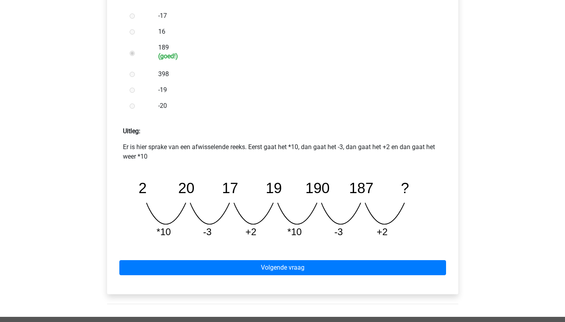
scroll to position [248, 0]
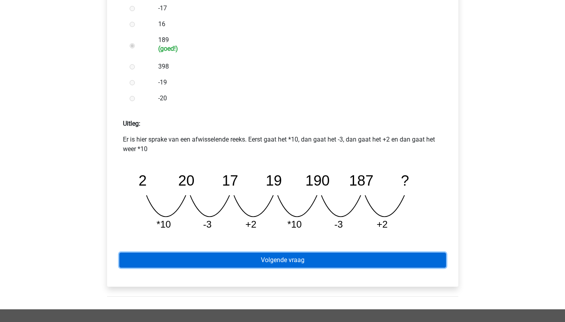
click at [246, 261] on link "Volgende vraag" at bounding box center [282, 259] width 326 height 15
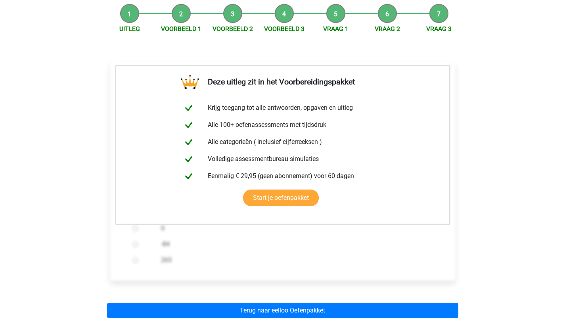
scroll to position [78, 0]
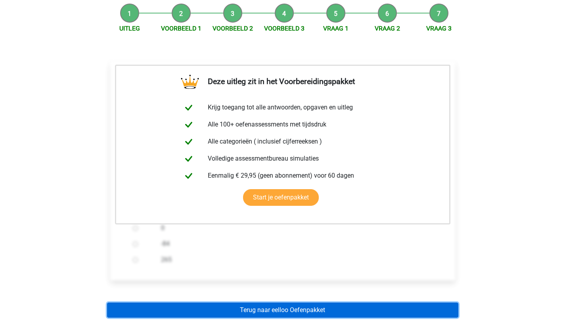
click at [244, 305] on link "Terug naar eelloo Oefenpakket" at bounding box center [282, 309] width 351 height 15
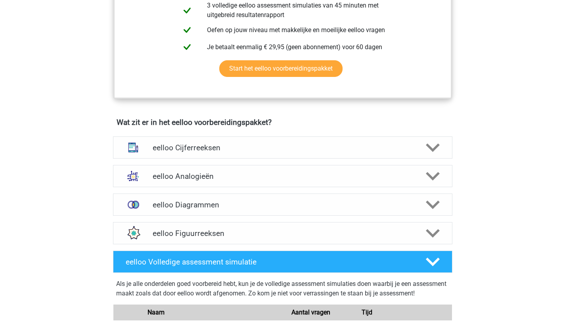
scroll to position [402, 0]
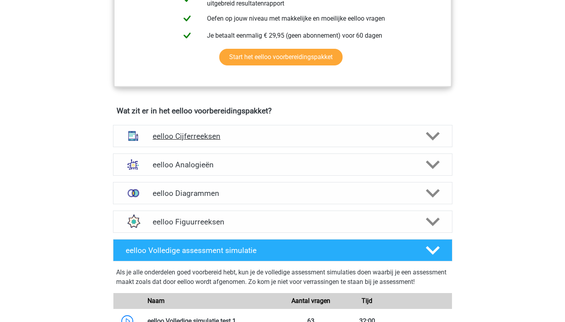
click at [201, 145] on div "eelloo Cijferreeksen" at bounding box center [282, 136] width 339 height 22
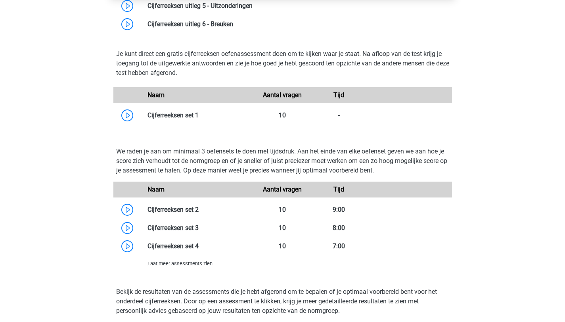
scroll to position [670, 0]
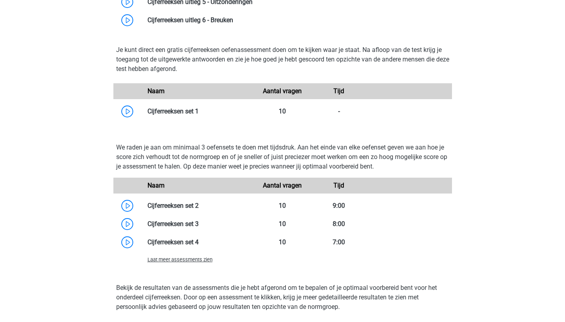
click at [200, 262] on span "Laat meer assessments zien" at bounding box center [179, 259] width 65 height 6
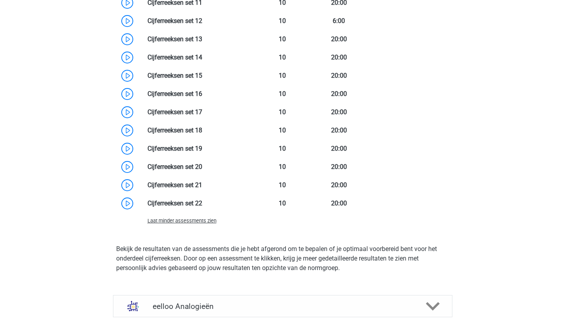
scroll to position [1038, 0]
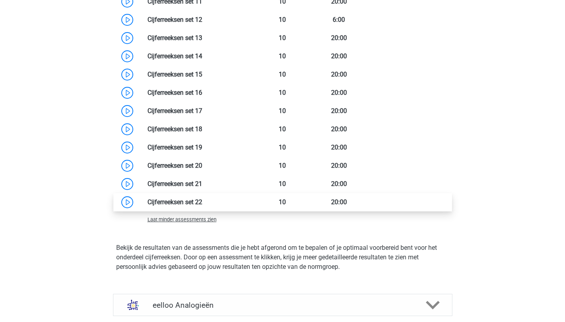
click at [202, 204] on link at bounding box center [202, 202] width 0 height 8
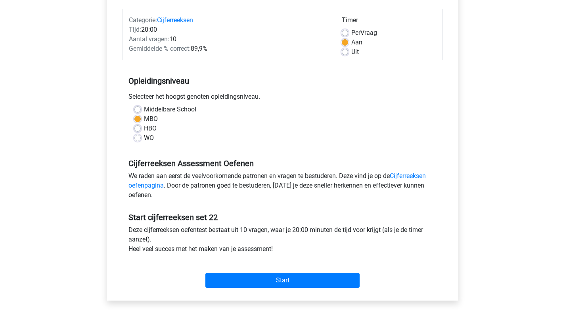
scroll to position [96, 0]
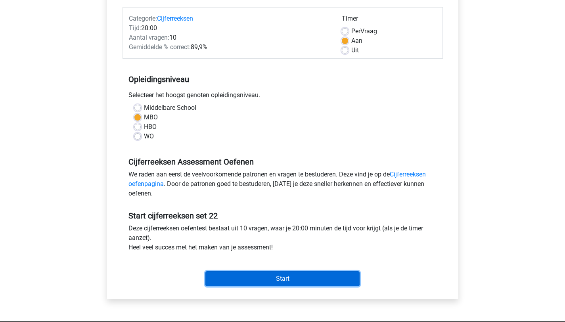
click at [220, 279] on input "Start" at bounding box center [282, 278] width 154 height 15
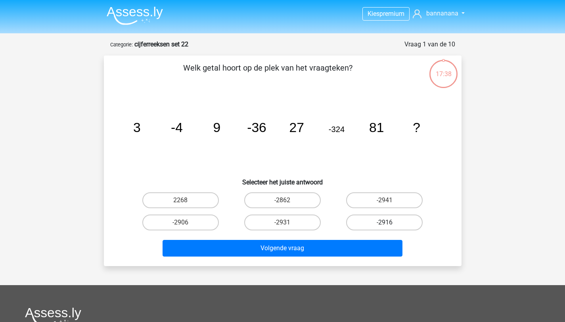
click at [367, 218] on label "-2916" at bounding box center [384, 222] width 76 height 16
click at [384, 222] on input "-2916" at bounding box center [386, 224] width 5 height 5
radio input "true"
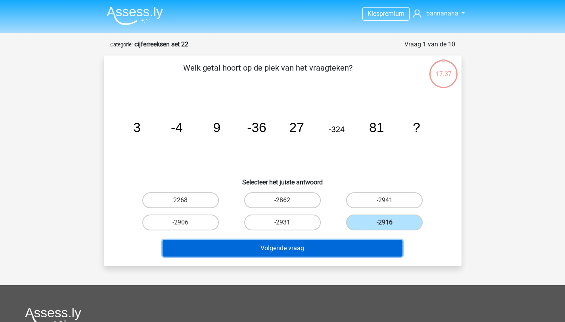
click at [351, 243] on button "Volgende vraag" at bounding box center [282, 248] width 240 height 17
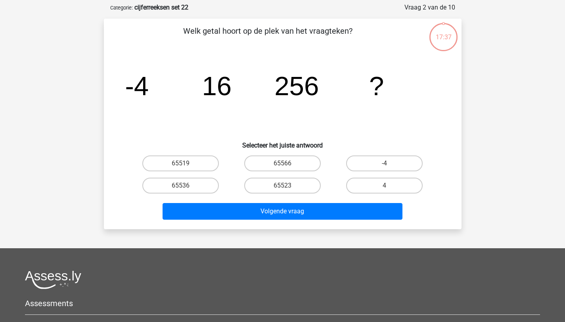
scroll to position [40, 0]
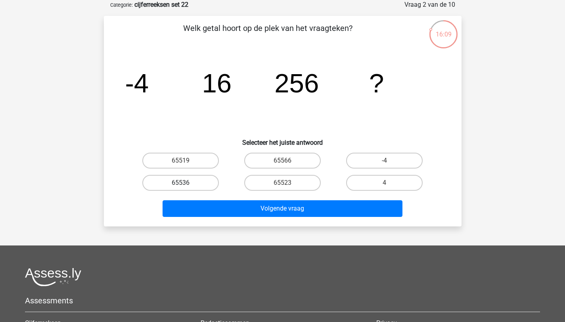
click at [205, 180] on label "65536" at bounding box center [180, 183] width 76 height 16
click at [185, 183] on input "65536" at bounding box center [182, 185] width 5 height 5
radio input "true"
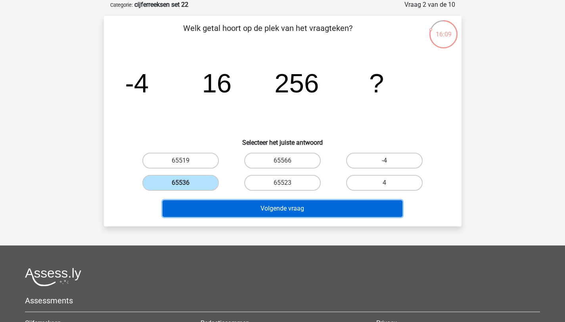
click at [219, 206] on button "Volgende vraag" at bounding box center [282, 208] width 240 height 17
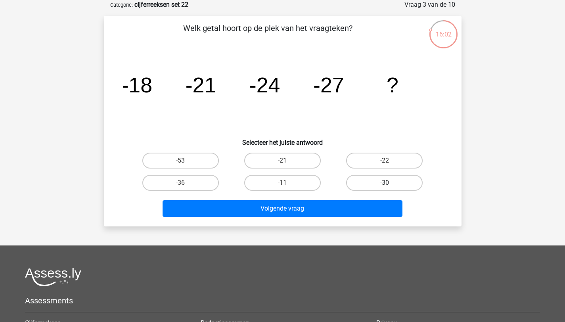
click at [372, 182] on label "-30" at bounding box center [384, 183] width 76 height 16
click at [384, 183] on input "-30" at bounding box center [386, 185] width 5 height 5
radio input "true"
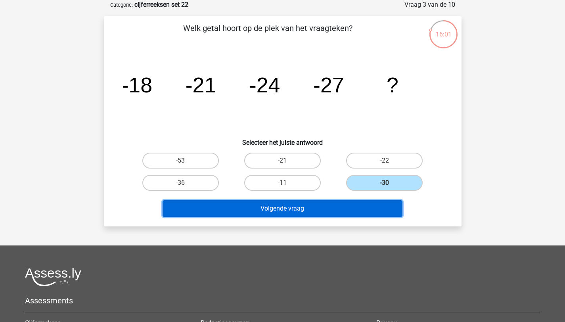
click at [346, 210] on button "Volgende vraag" at bounding box center [282, 208] width 240 height 17
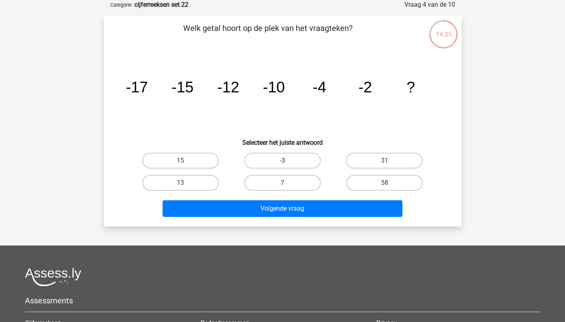
click at [302, 162] on label "-3" at bounding box center [282, 161] width 76 height 16
click at [287, 162] on input "-3" at bounding box center [284, 162] width 5 height 5
radio input "true"
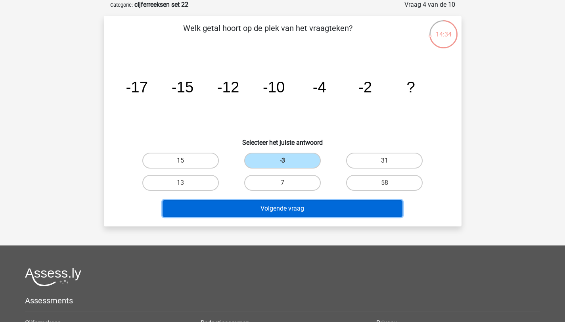
click at [307, 209] on button "Volgende vraag" at bounding box center [282, 208] width 240 height 17
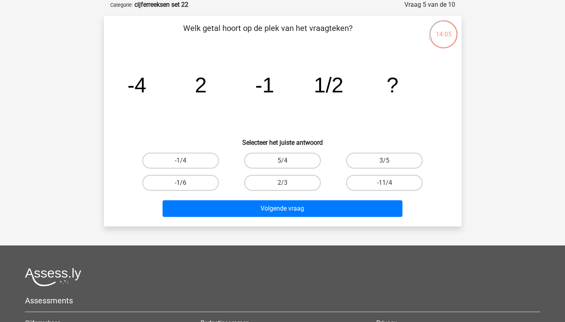
click at [196, 181] on label "-1/6" at bounding box center [180, 183] width 76 height 16
click at [185, 183] on input "-1/6" at bounding box center [182, 185] width 5 height 5
radio input "true"
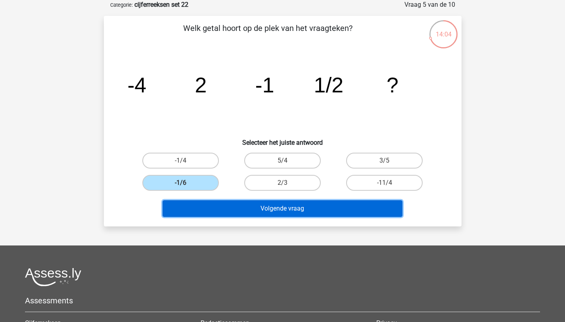
click at [216, 215] on button "Volgende vraag" at bounding box center [282, 208] width 240 height 17
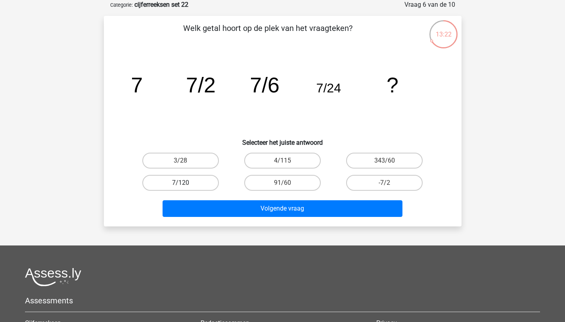
click at [212, 178] on label "7/120" at bounding box center [180, 183] width 76 height 16
click at [185, 183] on input "7/120" at bounding box center [182, 185] width 5 height 5
radio input "true"
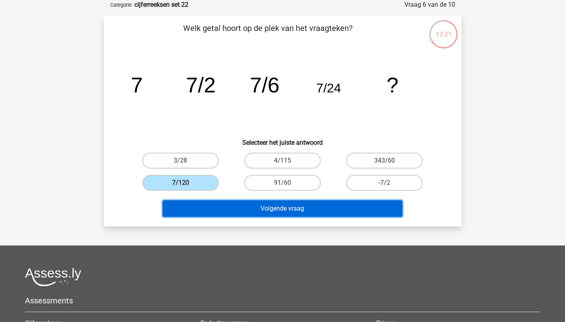
click at [240, 209] on button "Volgende vraag" at bounding box center [282, 208] width 240 height 17
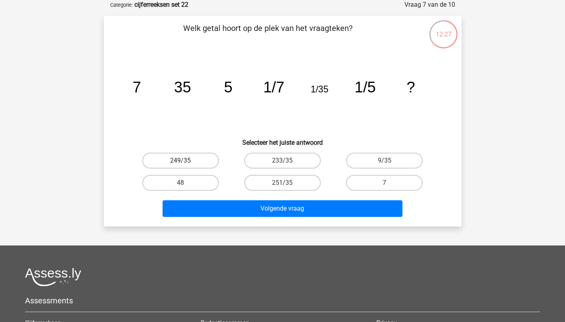
click at [198, 161] on label "249/35" at bounding box center [180, 161] width 76 height 16
click at [185, 161] on input "249/35" at bounding box center [182, 162] width 5 height 5
radio input "true"
click at [395, 164] on label "9/35" at bounding box center [384, 161] width 76 height 16
click at [389, 164] on input "9/35" at bounding box center [386, 162] width 5 height 5
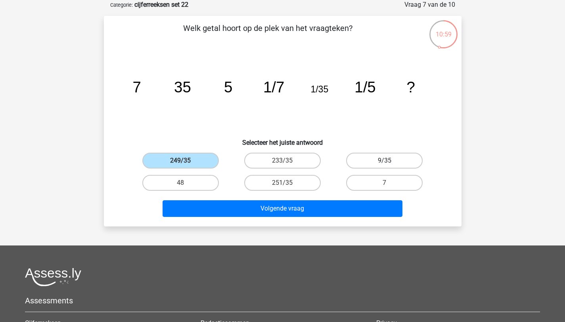
radio input "true"
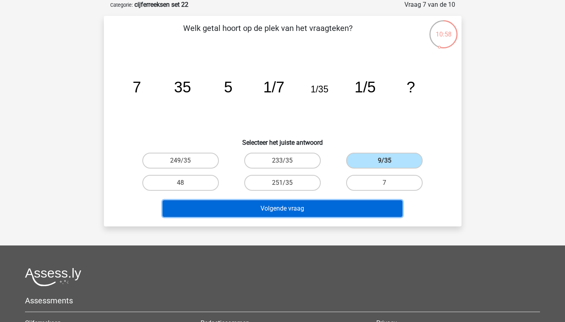
click at [341, 203] on button "Volgende vraag" at bounding box center [282, 208] width 240 height 17
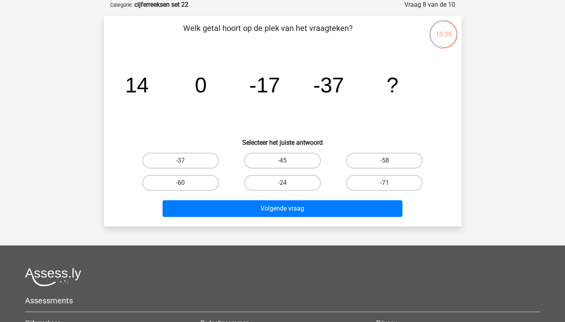
click at [186, 182] on label "-60" at bounding box center [180, 183] width 76 height 16
click at [185, 183] on input "-60" at bounding box center [182, 185] width 5 height 5
radio input "true"
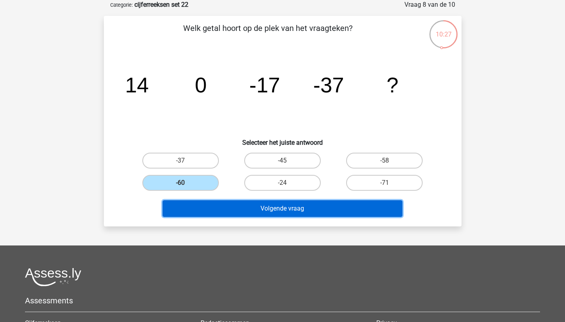
click at [266, 206] on button "Volgende vraag" at bounding box center [282, 208] width 240 height 17
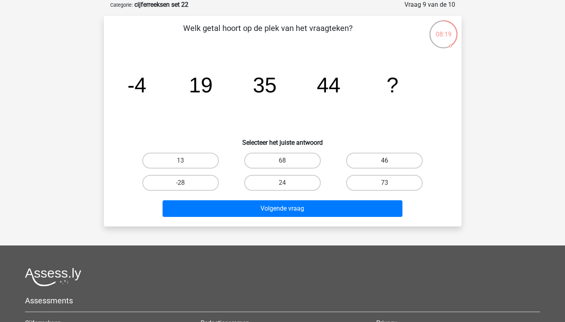
click at [360, 158] on label "46" at bounding box center [384, 161] width 76 height 16
click at [384, 160] on input "46" at bounding box center [386, 162] width 5 height 5
radio input "true"
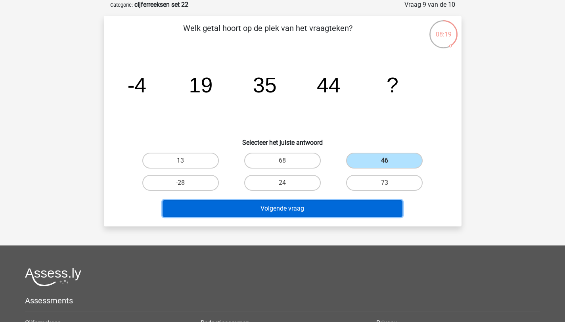
click at [336, 209] on button "Volgende vraag" at bounding box center [282, 208] width 240 height 17
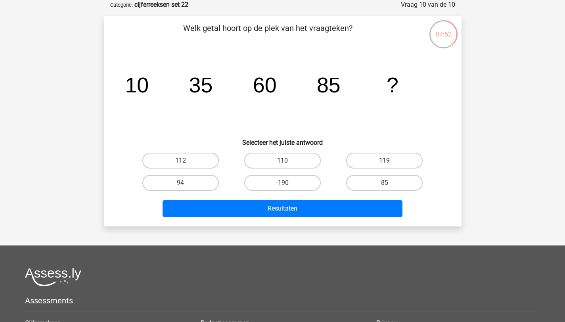
click at [259, 160] on label "110" at bounding box center [282, 161] width 76 height 16
click at [282, 160] on input "110" at bounding box center [284, 162] width 5 height 5
radio input "true"
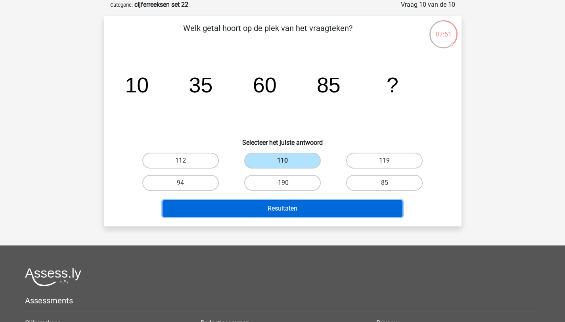
click at [248, 206] on button "Resultaten" at bounding box center [282, 208] width 240 height 17
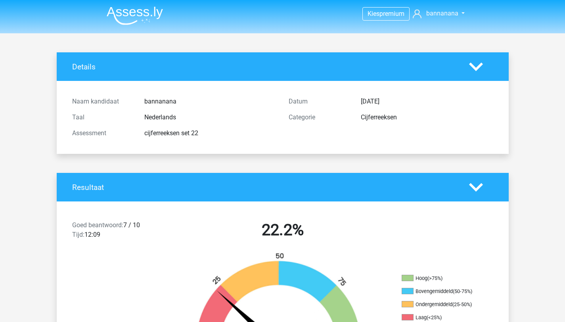
click at [252, 205] on div "Goed beantwoord: 7 / 10 Tijd: 12:09 22.2% Hoog (>75%) Bovengemiddeld (50-75%) O…" at bounding box center [283, 301] width 440 height 201
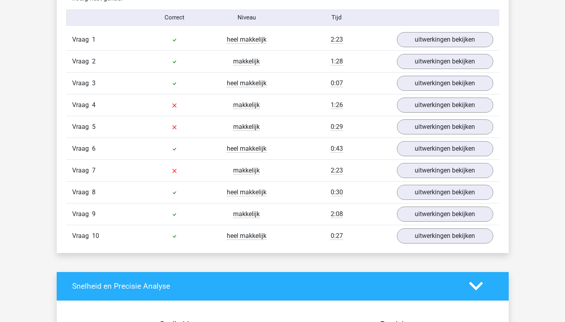
scroll to position [654, 0]
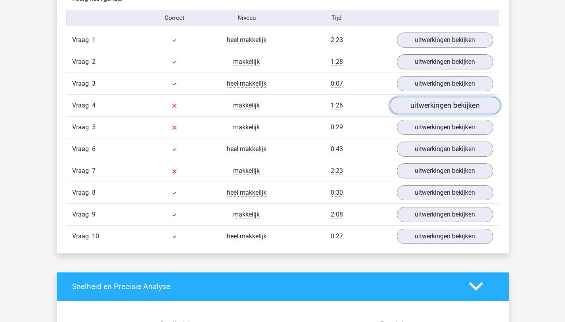
click at [431, 104] on link "uitwerkingen bekijken" at bounding box center [444, 105] width 111 height 17
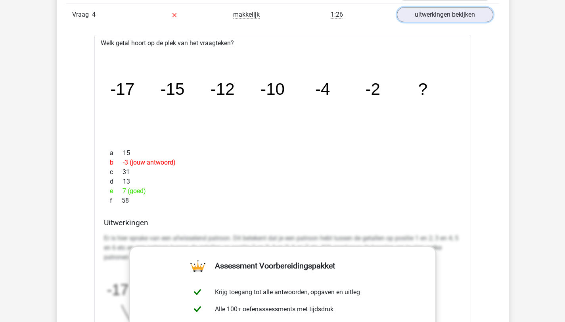
scroll to position [677, 0]
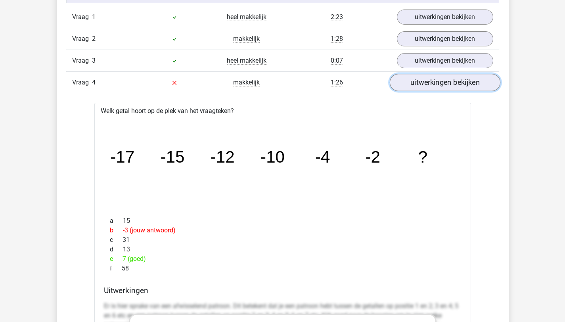
click at [427, 86] on link "uitwerkingen bekijken" at bounding box center [444, 82] width 111 height 17
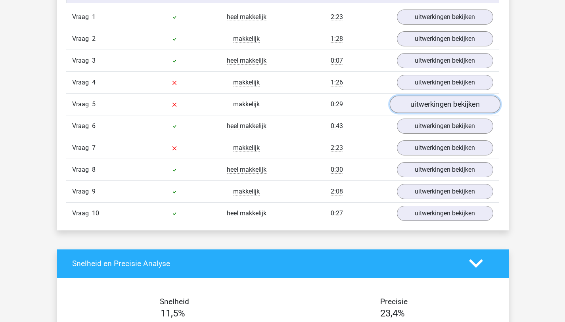
click at [420, 104] on link "uitwerkingen bekijken" at bounding box center [444, 103] width 111 height 17
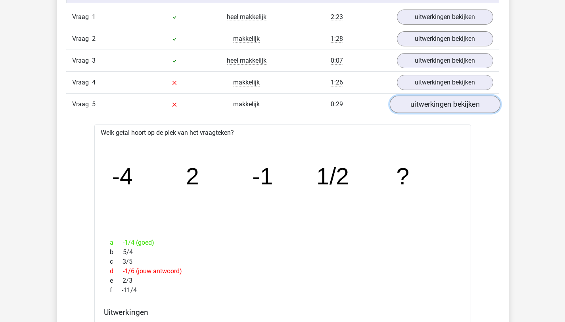
click at [420, 104] on link "uitwerkingen bekijken" at bounding box center [444, 103] width 111 height 17
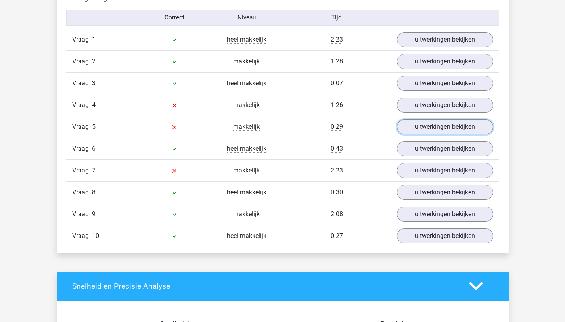
scroll to position [659, 0]
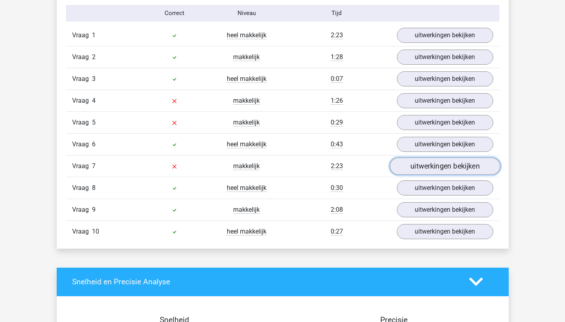
click at [412, 163] on link "uitwerkingen bekijken" at bounding box center [444, 165] width 111 height 17
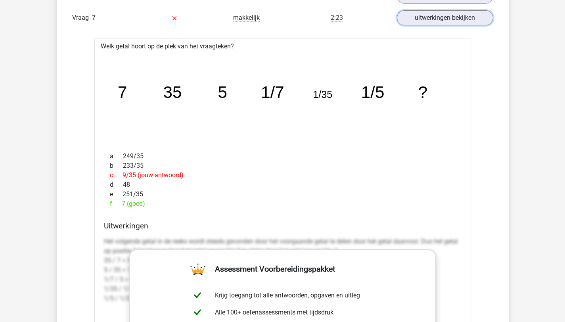
scroll to position [797, 0]
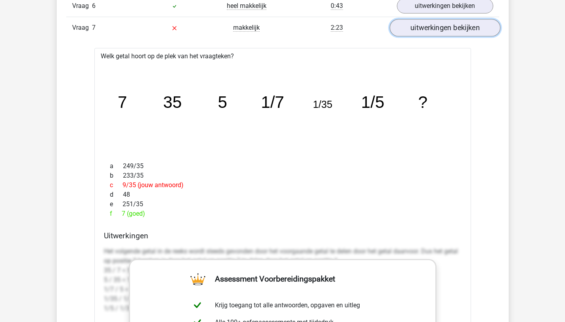
click at [450, 34] on link "uitwerkingen bekijken" at bounding box center [444, 27] width 111 height 17
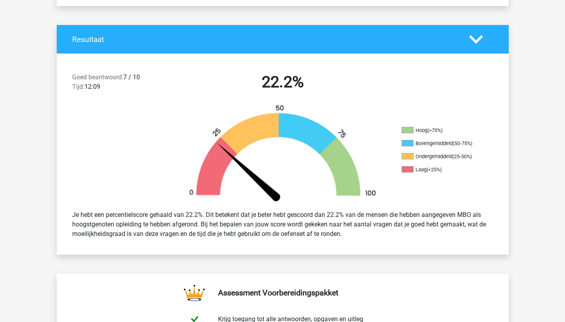
scroll to position [0, 0]
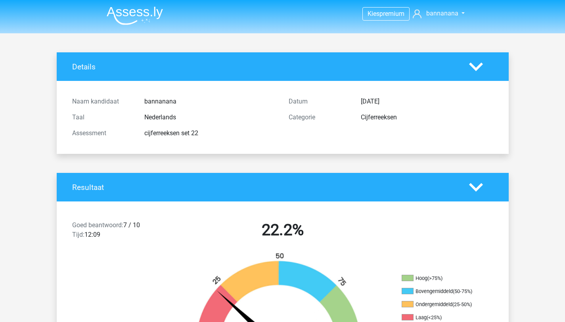
click at [145, 14] on img at bounding box center [135, 15] width 56 height 19
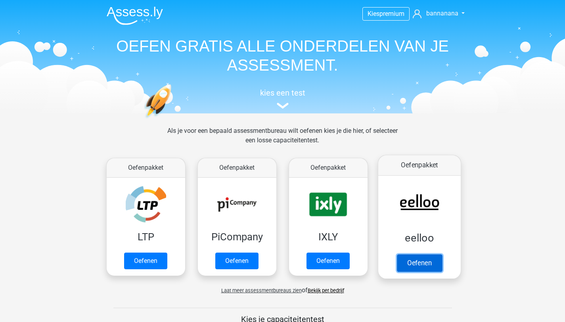
click at [404, 255] on link "Oefenen" at bounding box center [418, 262] width 45 height 17
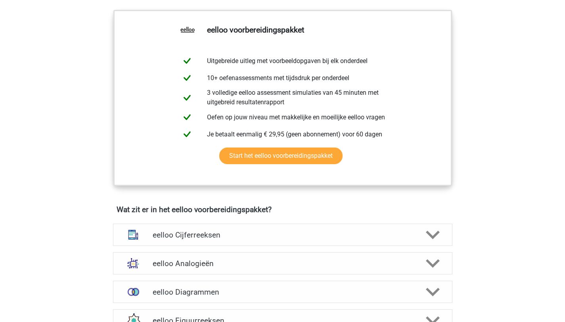
scroll to position [398, 0]
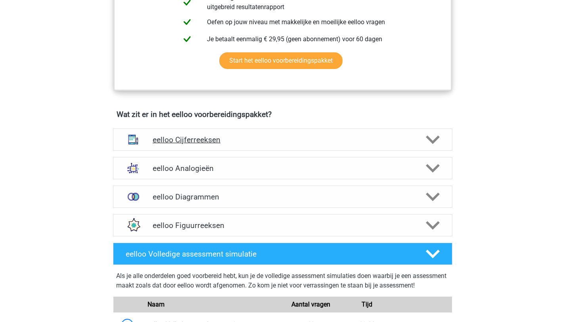
click at [438, 139] on icon at bounding box center [432, 140] width 14 height 14
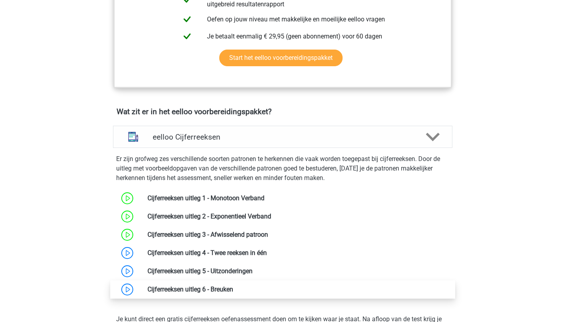
scroll to position [401, 0]
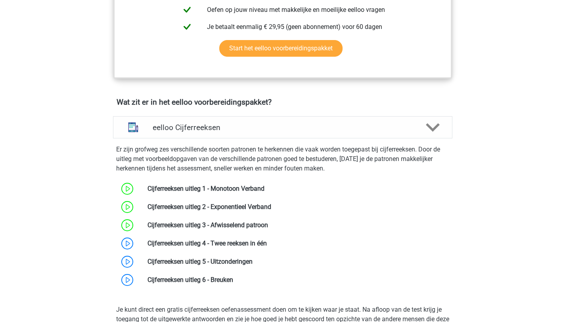
scroll to position [481, 0]
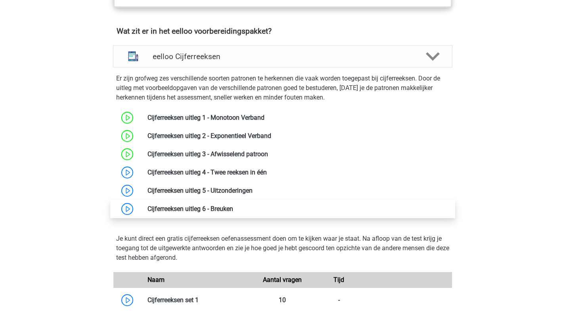
click at [233, 212] on link at bounding box center [233, 209] width 0 height 8
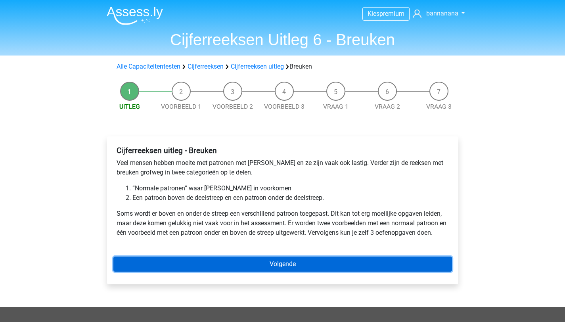
click at [307, 267] on link "Volgende" at bounding box center [282, 263] width 338 height 15
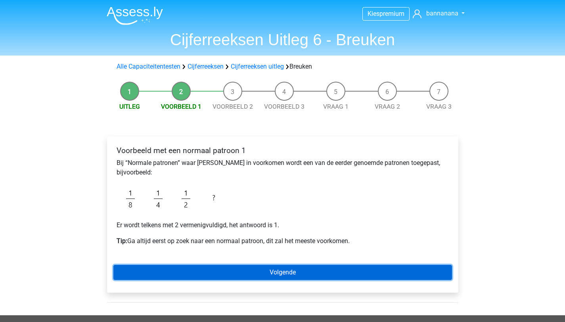
click at [214, 275] on link "Volgende" at bounding box center [282, 272] width 338 height 15
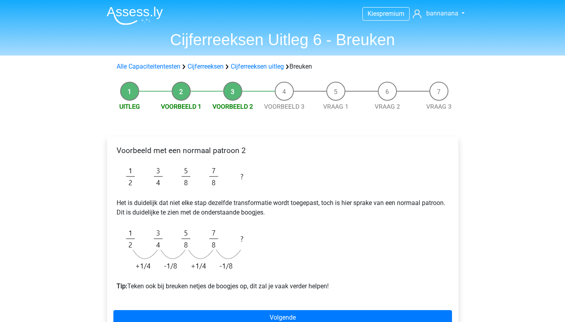
click at [363, 272] on div "Voorbeeld met een normaal patroon 2 Het is duidelijk dat niet elke stap dezelfd…" at bounding box center [282, 222] width 338 height 158
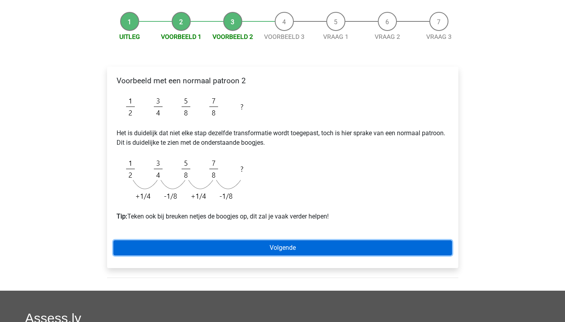
click at [307, 247] on link "Volgende" at bounding box center [282, 247] width 338 height 15
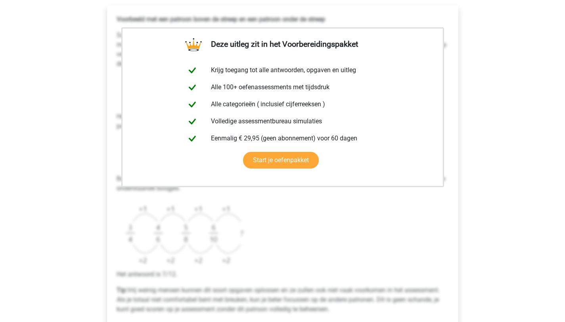
scroll to position [284, 0]
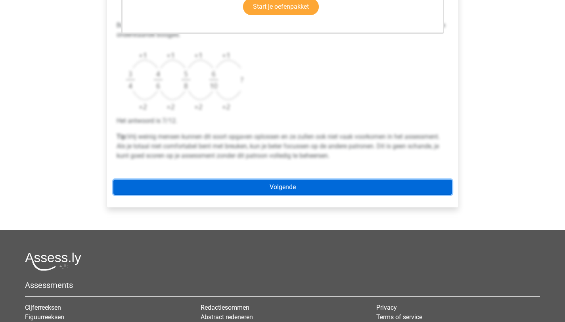
click at [280, 190] on link "Volgende" at bounding box center [282, 186] width 338 height 15
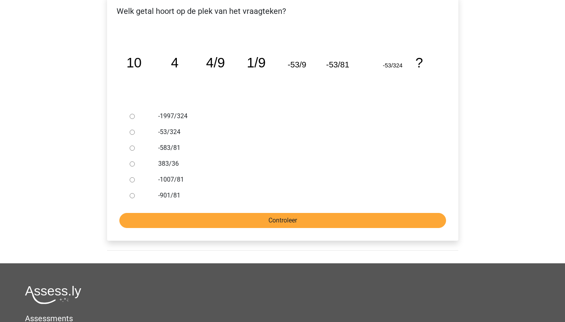
scroll to position [139, 0]
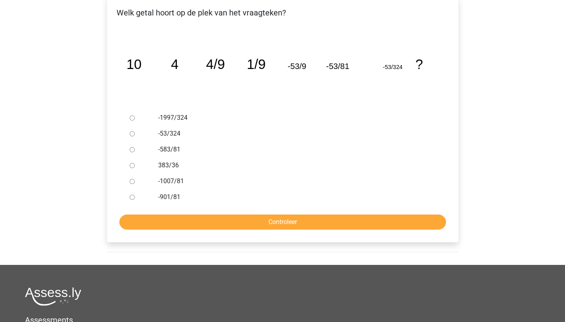
click at [177, 135] on label "-53/324" at bounding box center [295, 134] width 274 height 10
click at [135, 135] on input "-53/324" at bounding box center [132, 133] width 5 height 5
radio input "true"
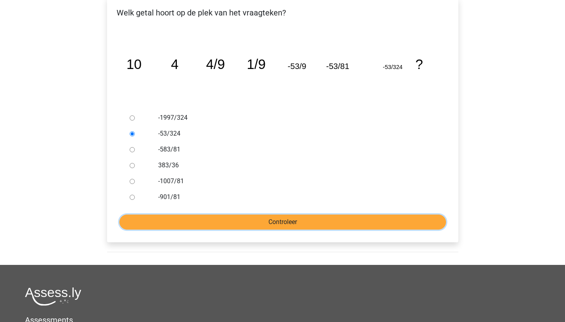
click at [230, 224] on input "Controleer" at bounding box center [282, 221] width 326 height 15
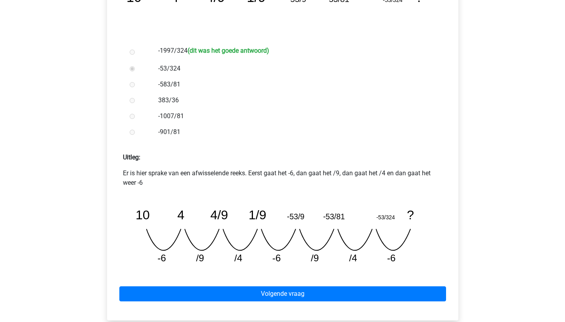
scroll to position [212, 0]
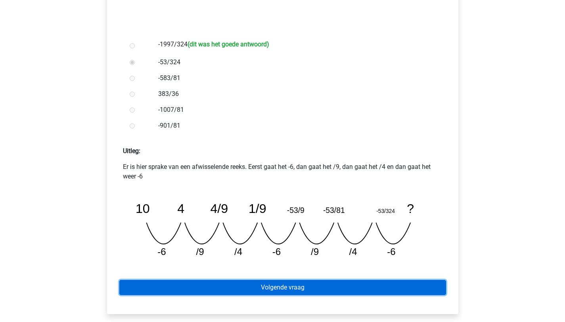
click at [294, 283] on link "Volgende vraag" at bounding box center [282, 287] width 326 height 15
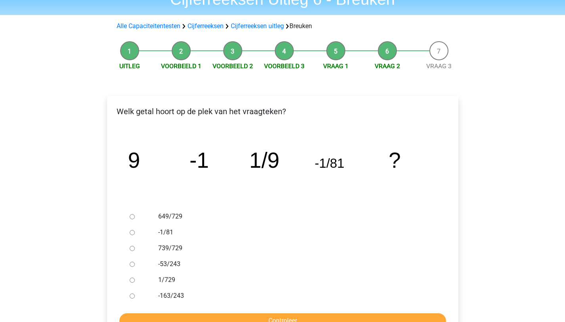
scroll to position [41, 0]
click at [279, 64] on link "Voorbeeld 3" at bounding box center [284, 66] width 40 height 8
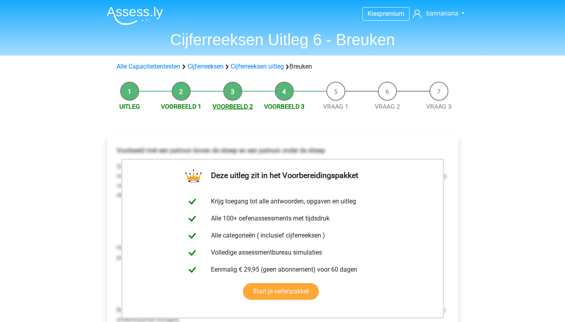
click at [230, 107] on link "Voorbeeld 2" at bounding box center [232, 107] width 40 height 8
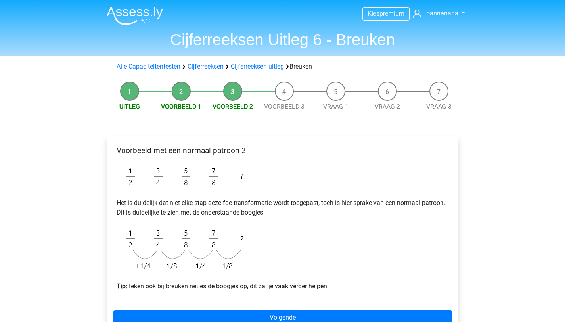
click at [326, 105] on link "Vraag 1" at bounding box center [335, 107] width 25 height 8
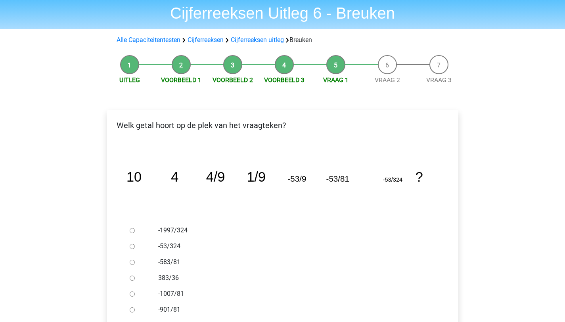
scroll to position [85, 0]
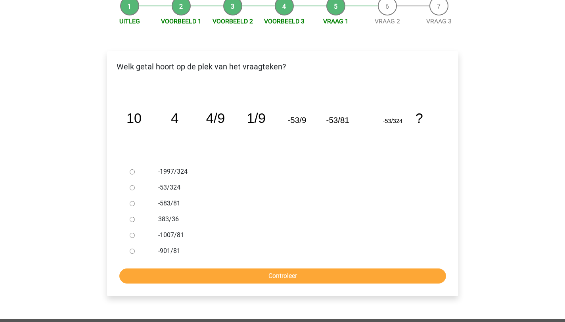
click at [189, 173] on label "-1997/324" at bounding box center [295, 172] width 274 height 10
click at [135, 173] on input "-1997/324" at bounding box center [132, 171] width 5 height 5
radio input "true"
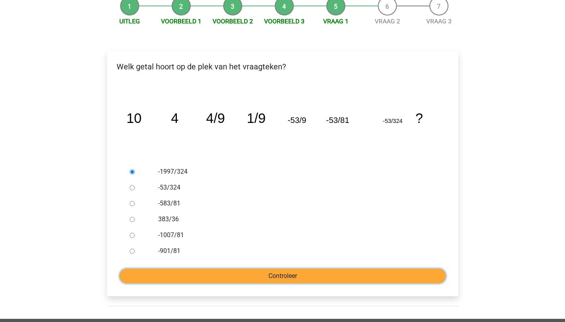
click at [245, 269] on input "Controleer" at bounding box center [282, 275] width 326 height 15
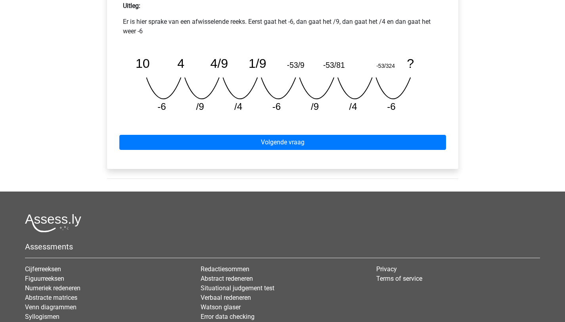
scroll to position [338, 0]
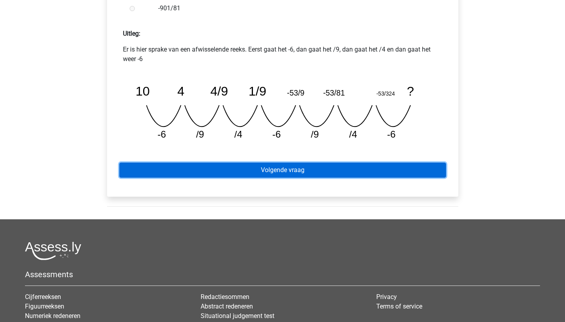
click at [307, 175] on link "Volgende vraag" at bounding box center [282, 169] width 326 height 15
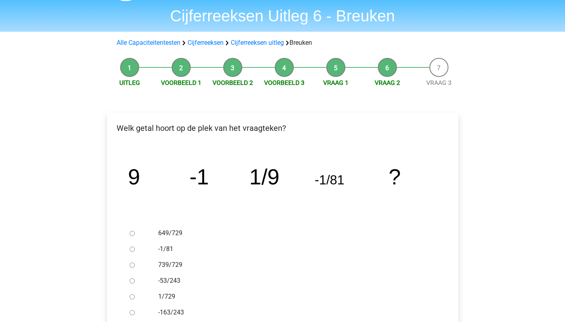
scroll to position [24, 0]
click at [179, 264] on label "739/729" at bounding box center [295, 264] width 274 height 10
click at [135, 264] on input "739/729" at bounding box center [132, 264] width 5 height 5
radio input "true"
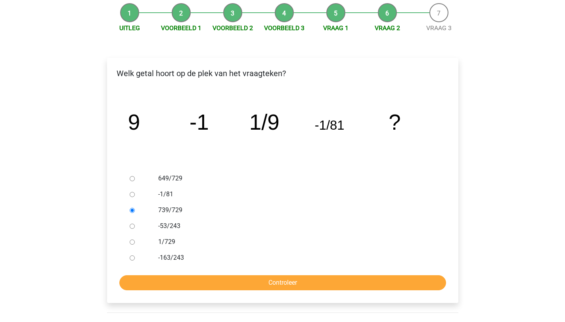
scroll to position [81, 0]
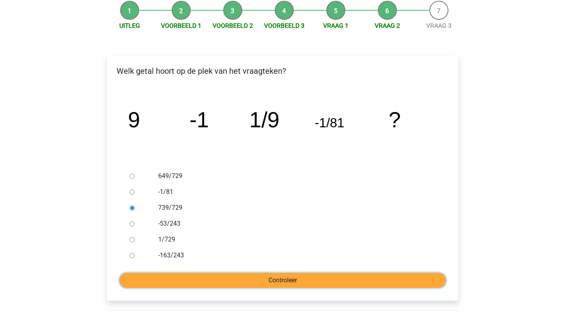
click at [227, 275] on input "Controleer" at bounding box center [282, 280] width 326 height 15
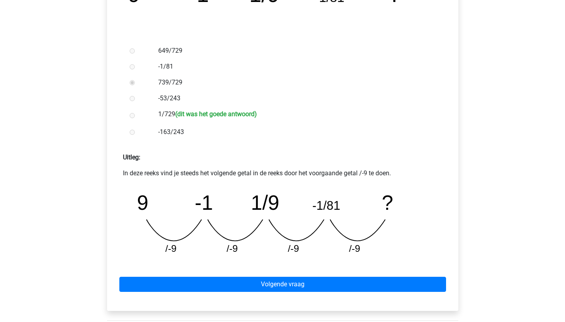
scroll to position [210, 0]
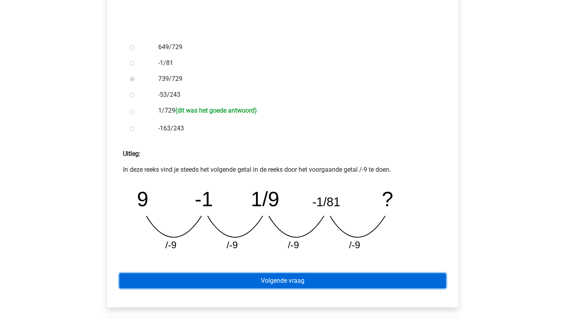
click at [258, 277] on link "Volgende vraag" at bounding box center [282, 280] width 326 height 15
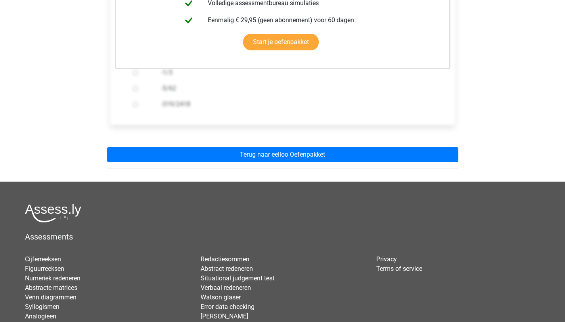
scroll to position [302, 0]
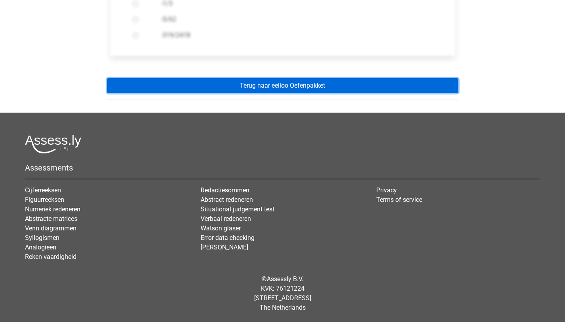
click at [281, 84] on link "Terug naar eelloo Oefenpakket" at bounding box center [282, 85] width 351 height 15
